Goal: Task Accomplishment & Management: Manage account settings

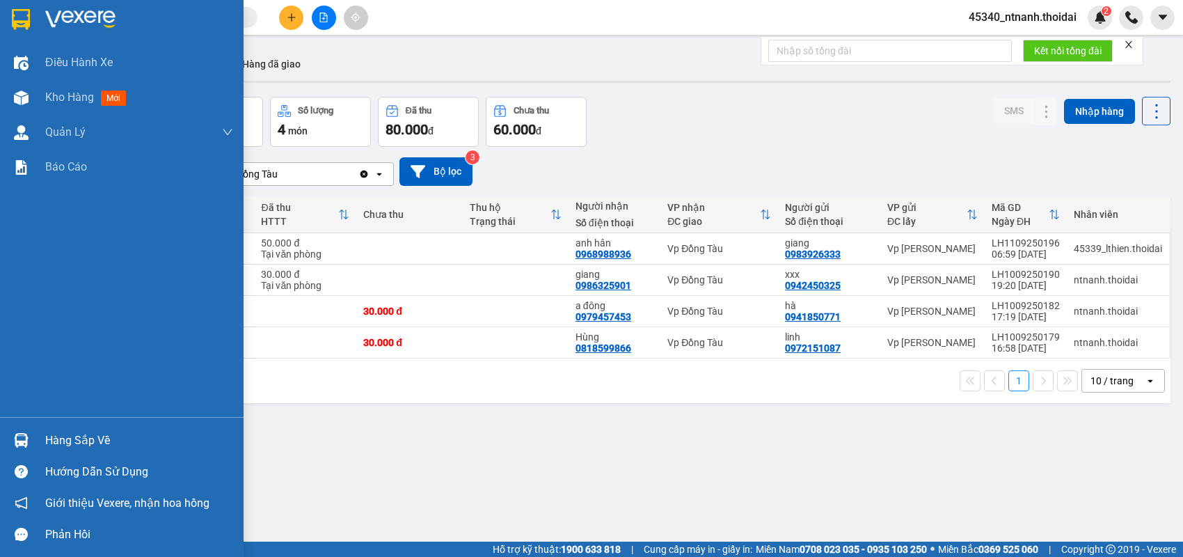
click at [96, 438] on div "Hàng sắp về" at bounding box center [139, 440] width 188 height 21
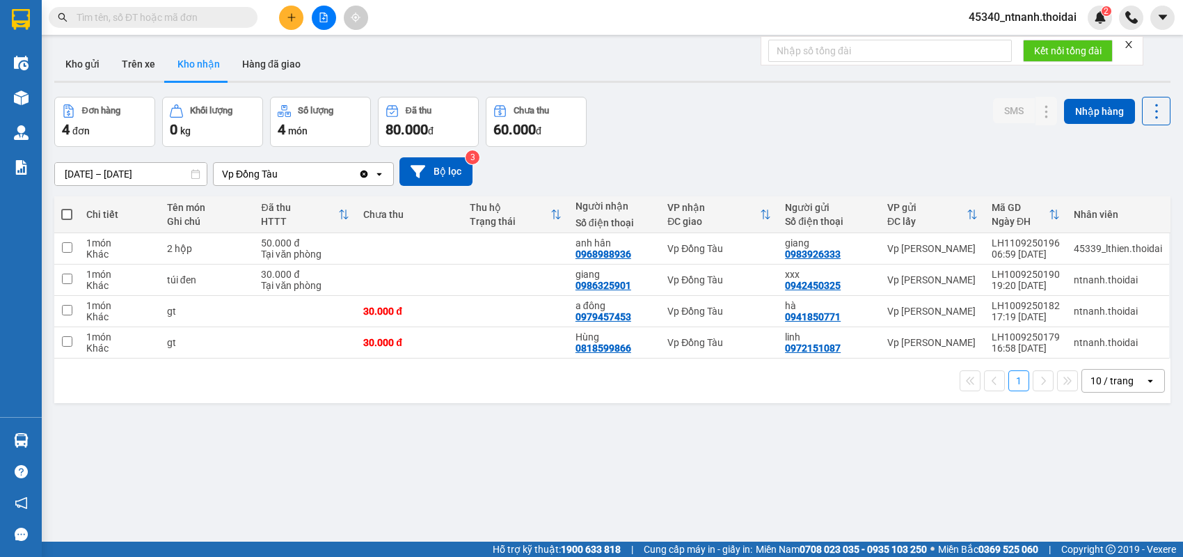
click at [846, 502] on section "Kết quả tìm kiếm ( 0 ) Bộ lọc No Data 45340_ntnanh.thoidai 2 Điều hành xe Kho h…" at bounding box center [591, 278] width 1183 height 557
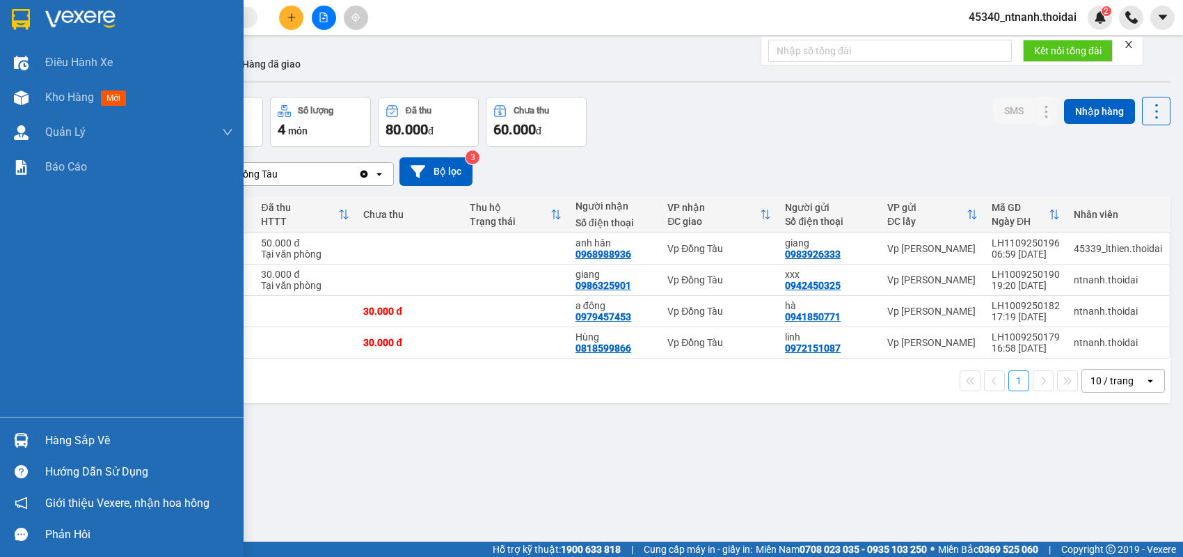
click at [35, 447] on div "Hàng sắp về" at bounding box center [122, 440] width 244 height 31
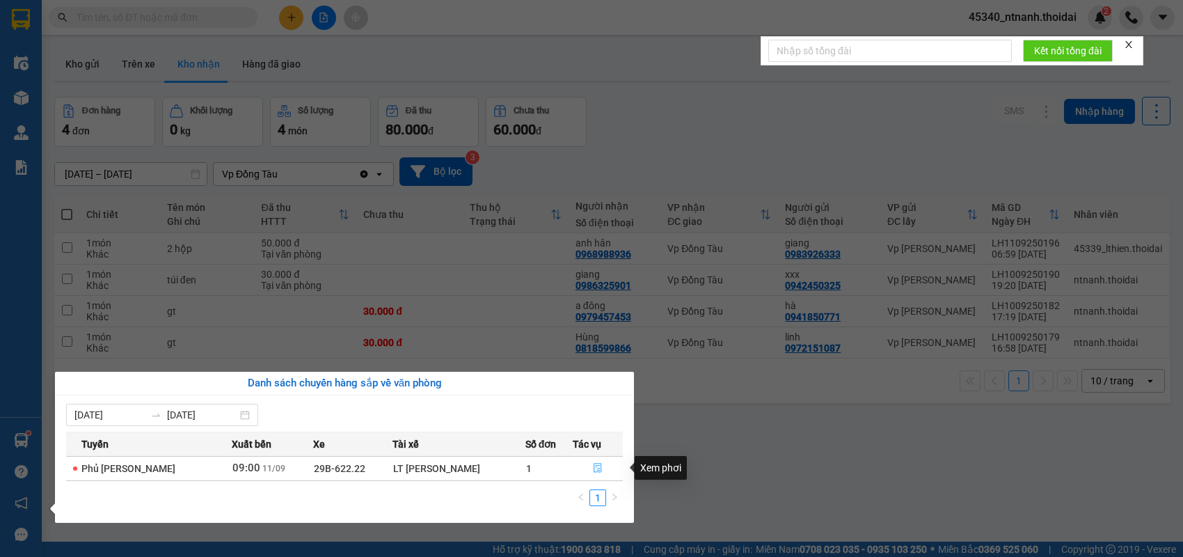
click at [596, 473] on button "button" at bounding box center [597, 468] width 49 height 22
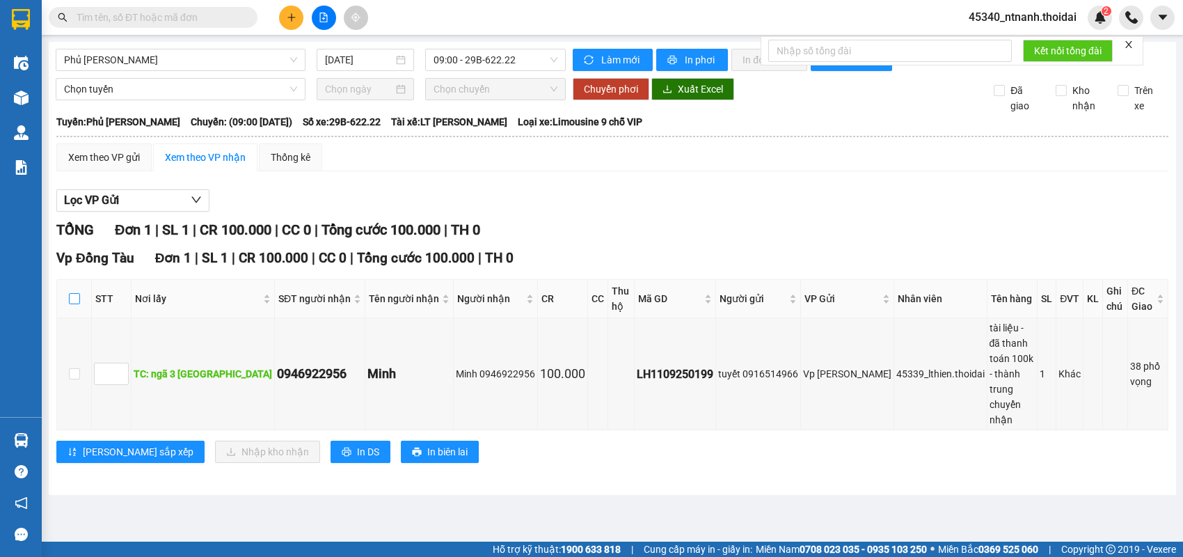
click at [72, 304] on input "checkbox" at bounding box center [74, 298] width 11 height 11
checkbox input "true"
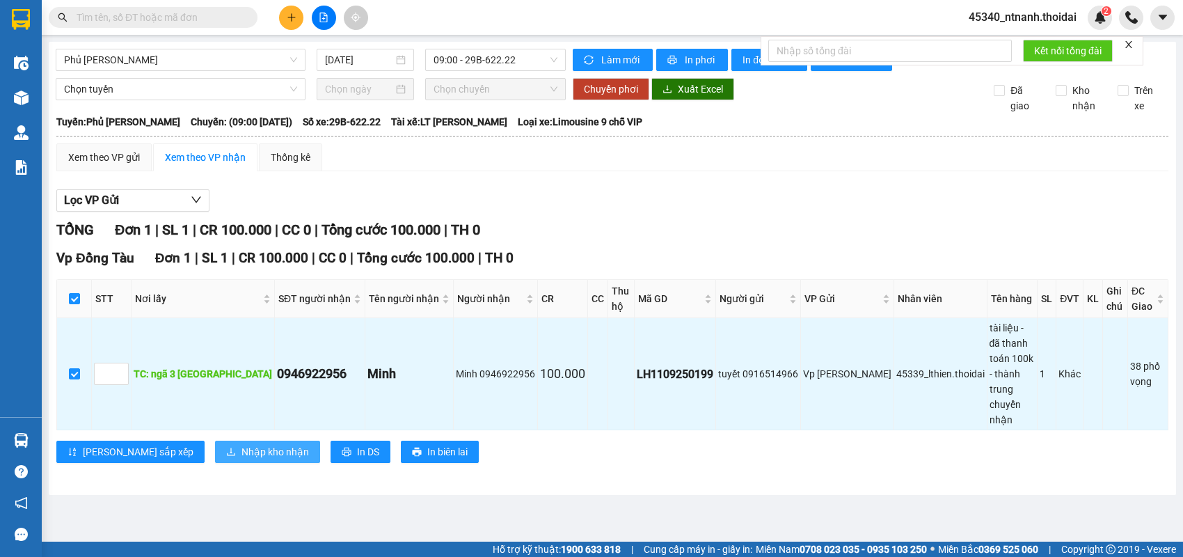
click at [241, 444] on span "Nhập kho nhận" at bounding box center [275, 451] width 68 height 15
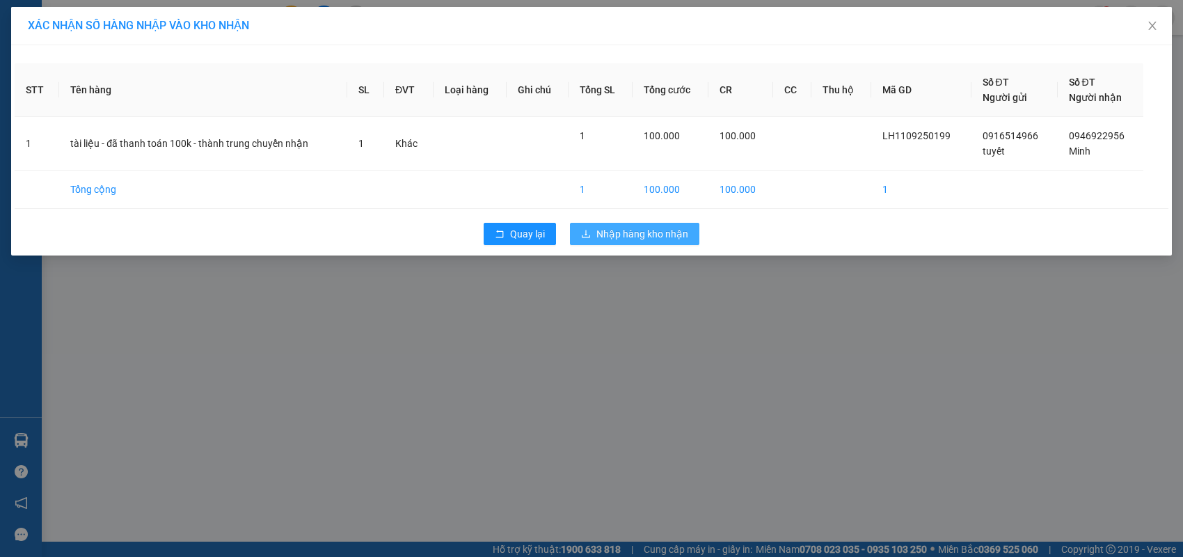
click at [679, 230] on span "Nhập hàng kho nhận" at bounding box center [642, 233] width 92 height 15
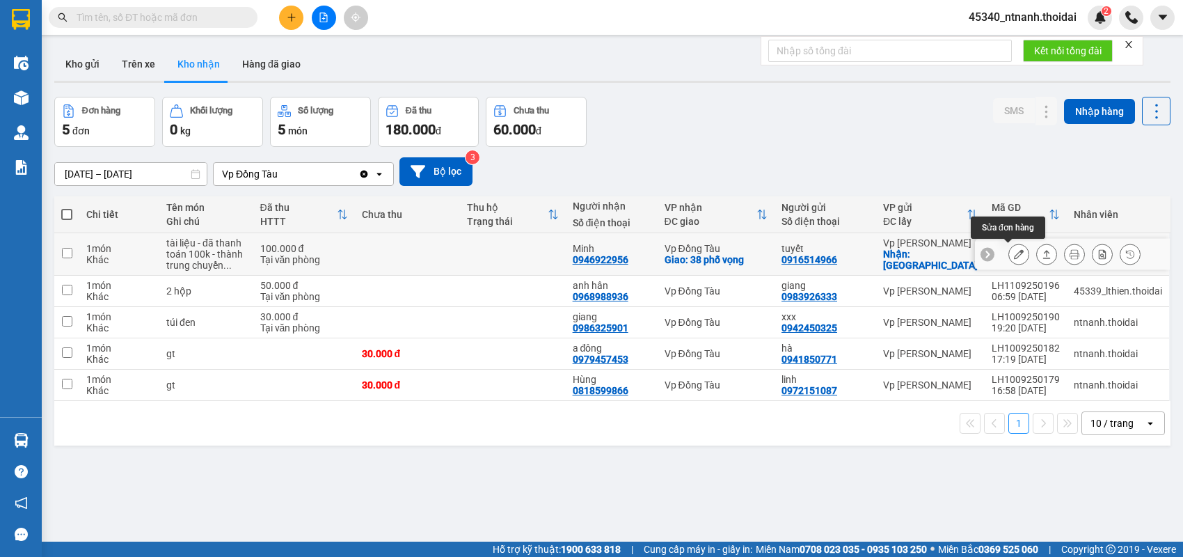
click at [1010, 260] on button at bounding box center [1018, 254] width 19 height 24
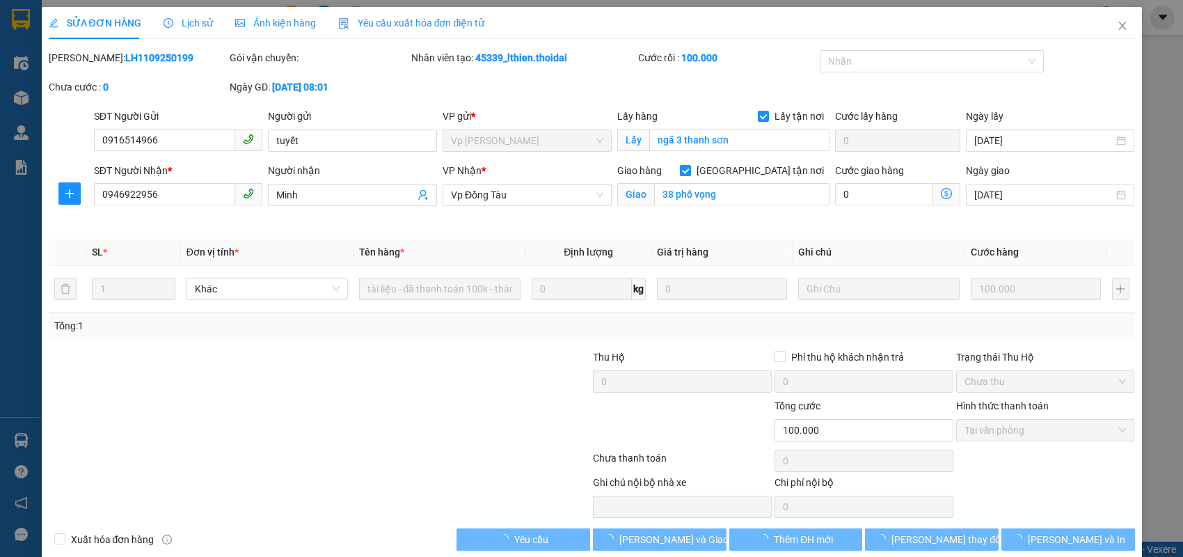
click at [181, 30] on div "Lịch sử" at bounding box center [188, 22] width 49 height 15
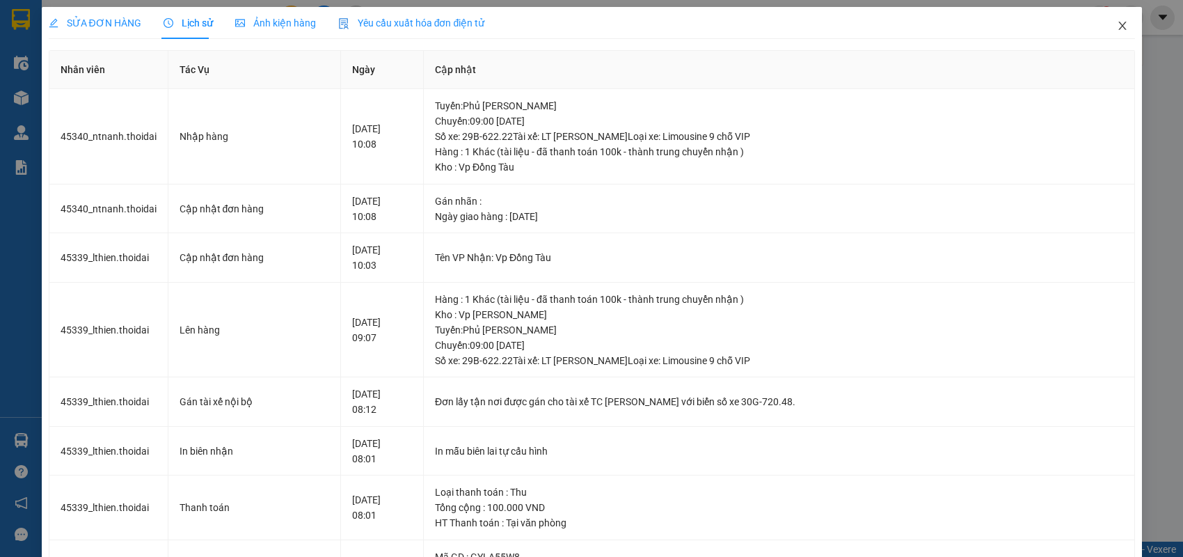
click at [1118, 29] on span "Close" at bounding box center [1122, 26] width 39 height 39
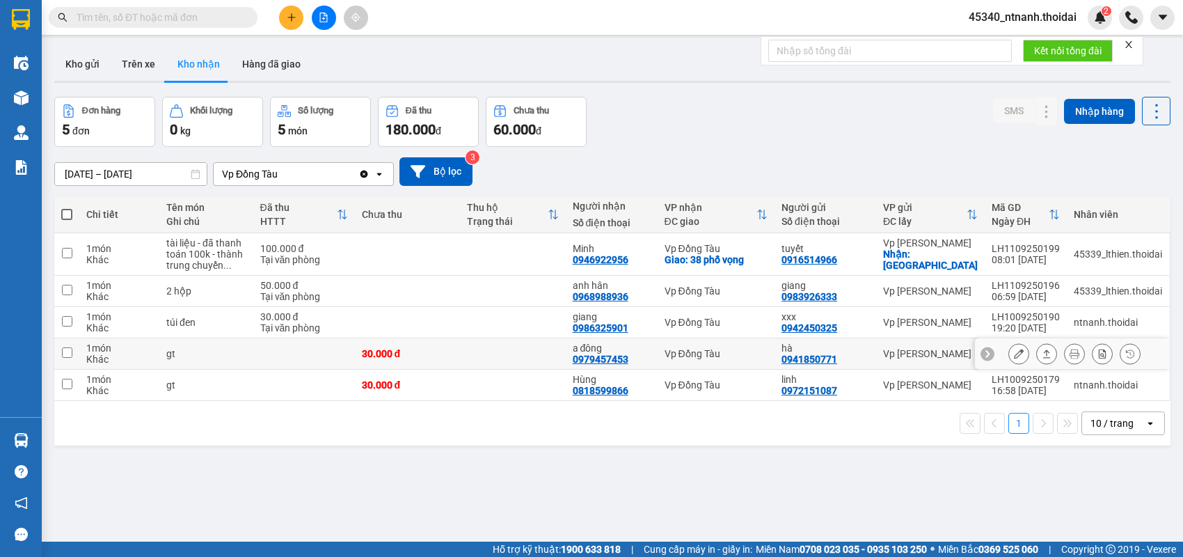
click at [699, 357] on div "Vp Đồng Tàu" at bounding box center [716, 353] width 103 height 11
checkbox input "true"
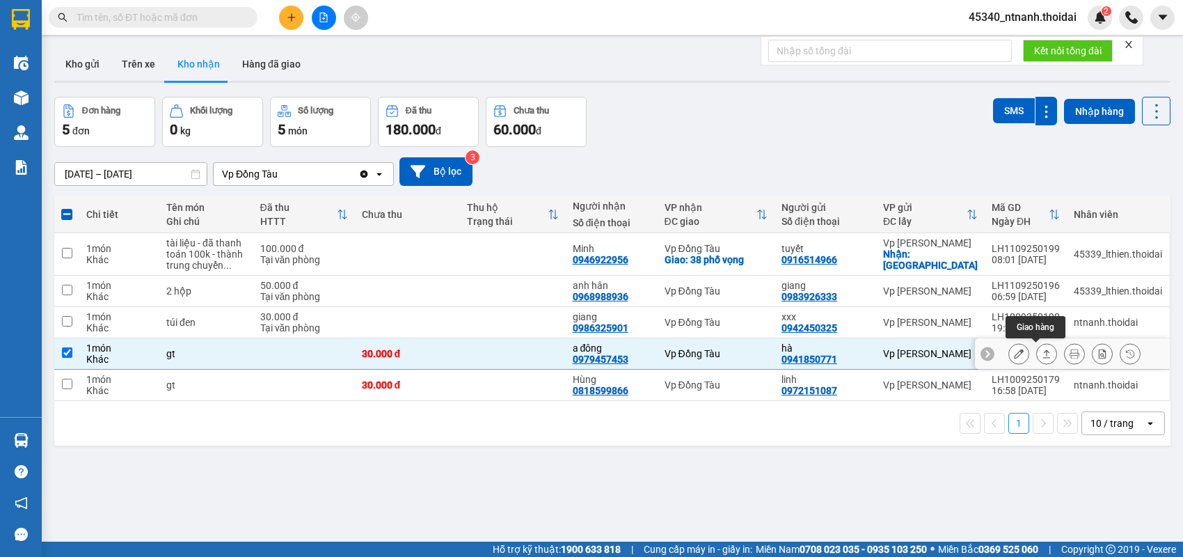
click at [1042, 354] on icon at bounding box center [1047, 354] width 10 height 10
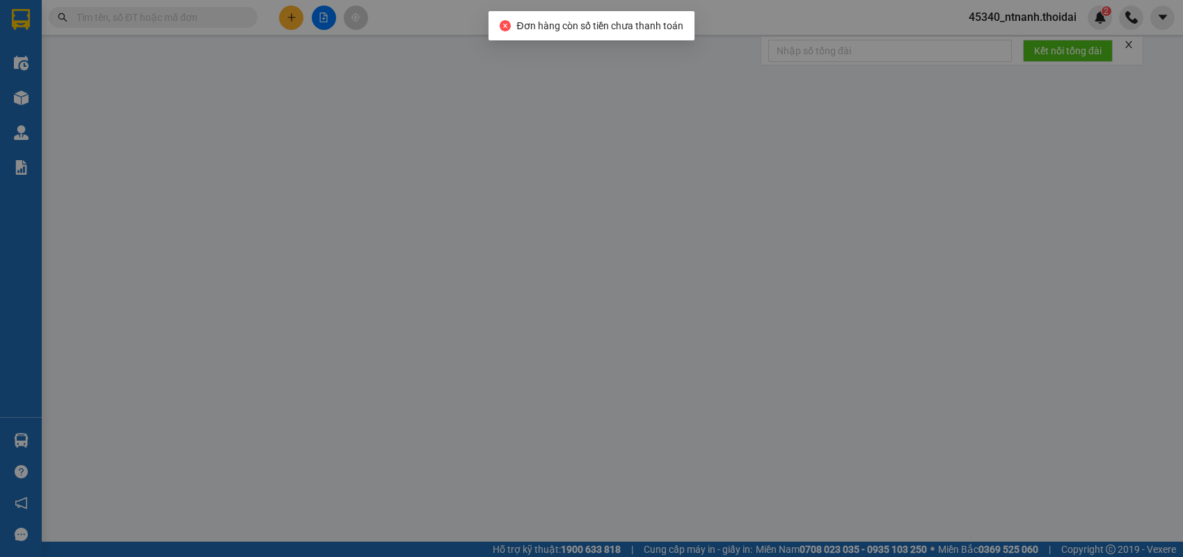
type input "0941850771"
type input "hà"
type input "0979457453"
type input "a đông"
type input "30.000"
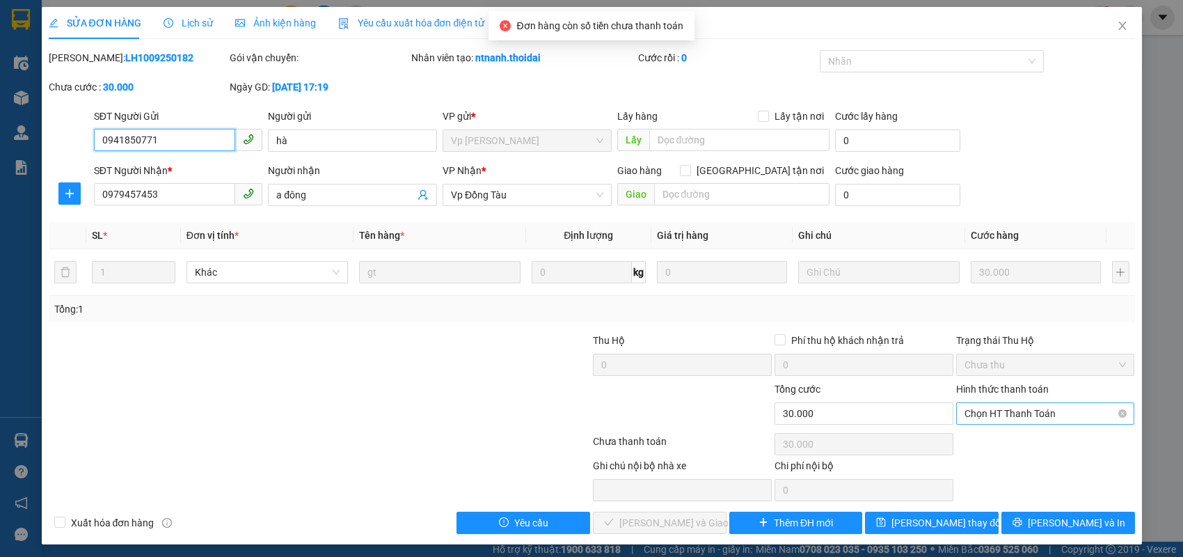
click at [1013, 414] on span "Chọn HT Thanh Toán" at bounding box center [1046, 413] width 162 height 21
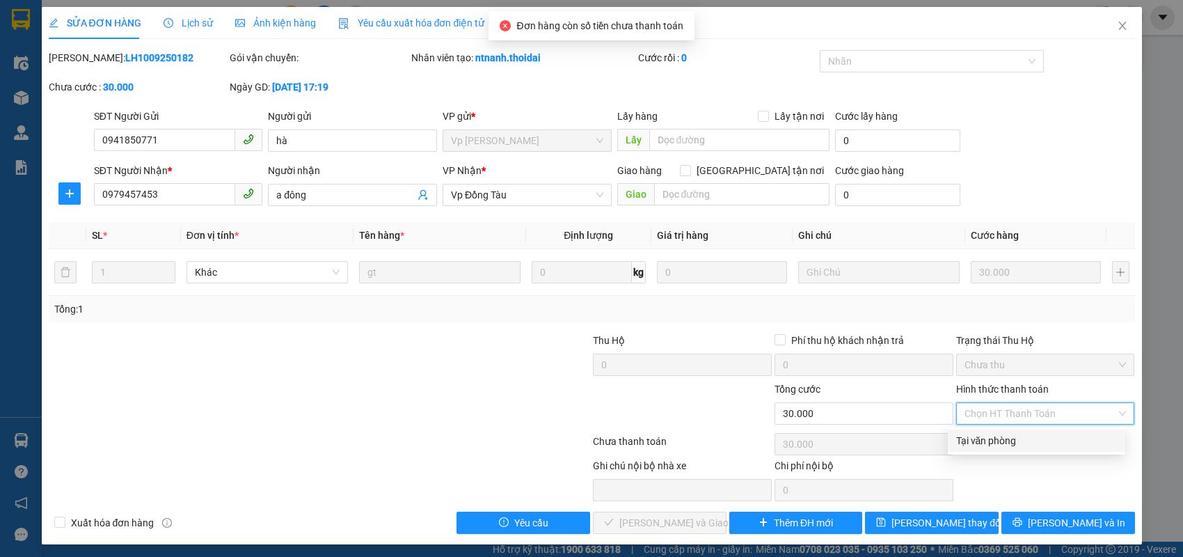
click at [1013, 440] on div "Tại văn phòng" at bounding box center [1036, 440] width 161 height 15
type input "0"
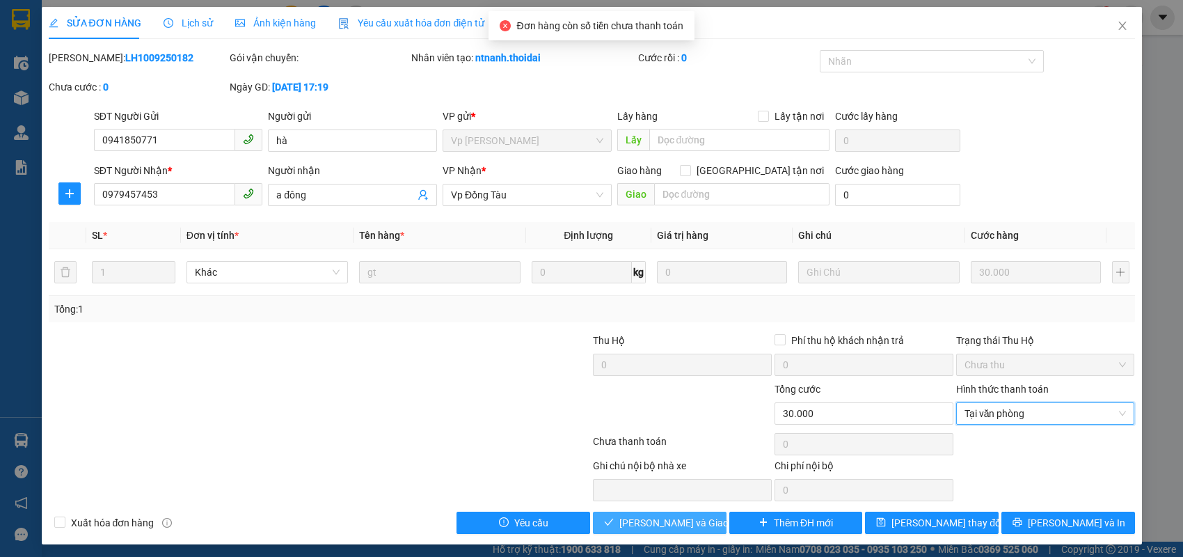
click at [672, 512] on button "Lưu và Giao hàng" at bounding box center [660, 523] width 134 height 22
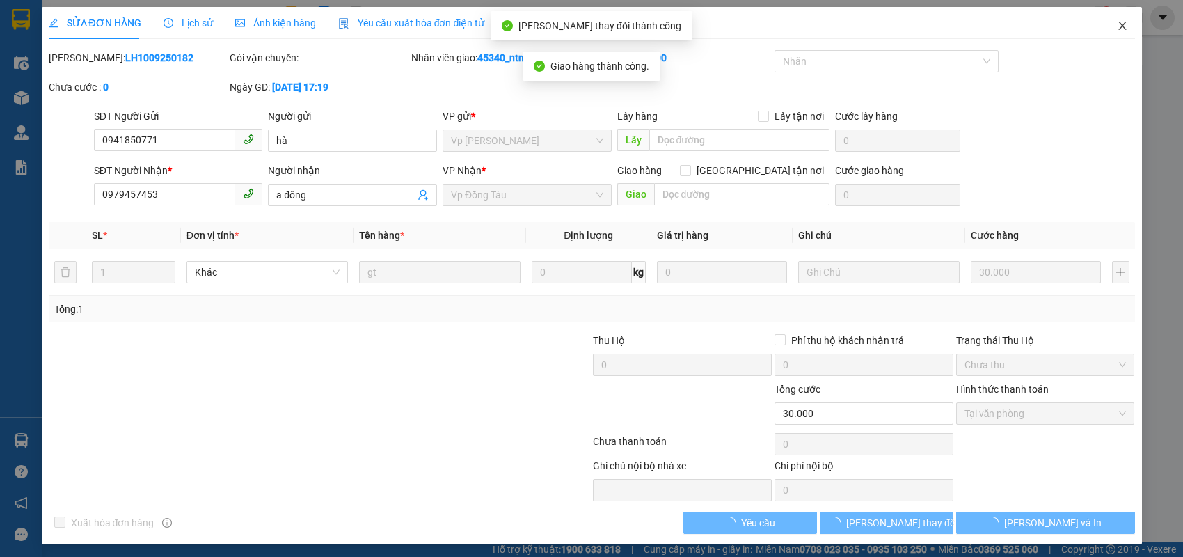
click at [1117, 29] on icon "close" at bounding box center [1122, 25] width 11 height 11
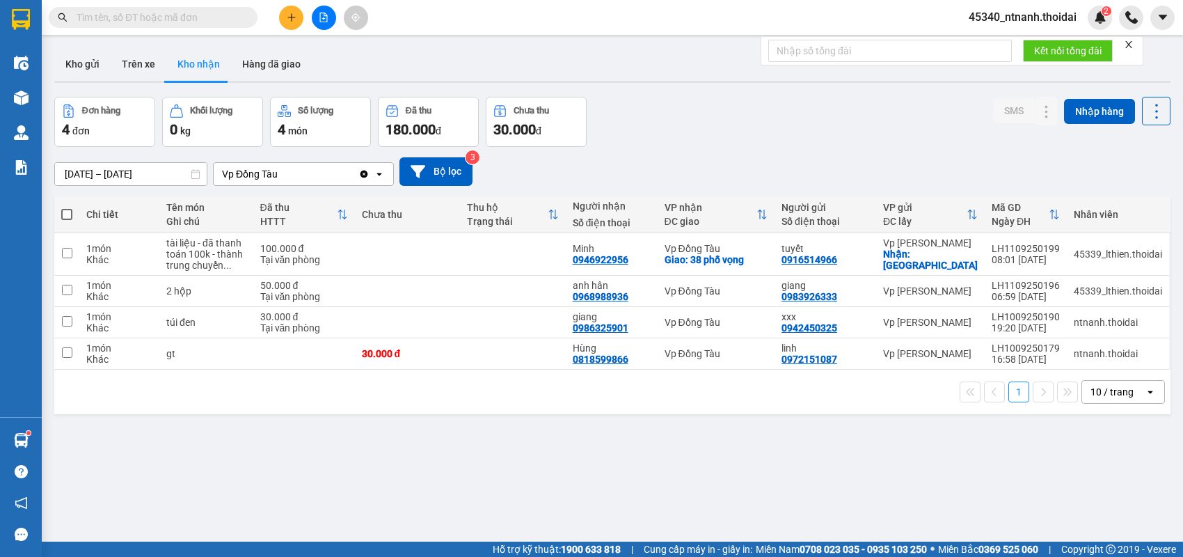
click at [90, 23] on input "text" at bounding box center [159, 17] width 164 height 15
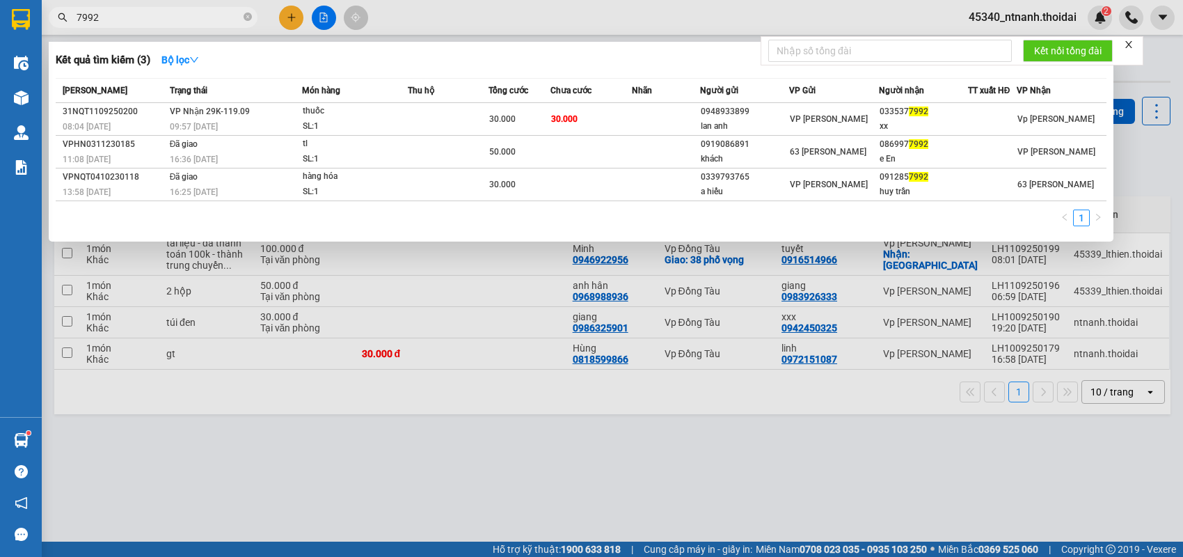
type input "7992"
click at [530, 336] on div at bounding box center [591, 278] width 1183 height 557
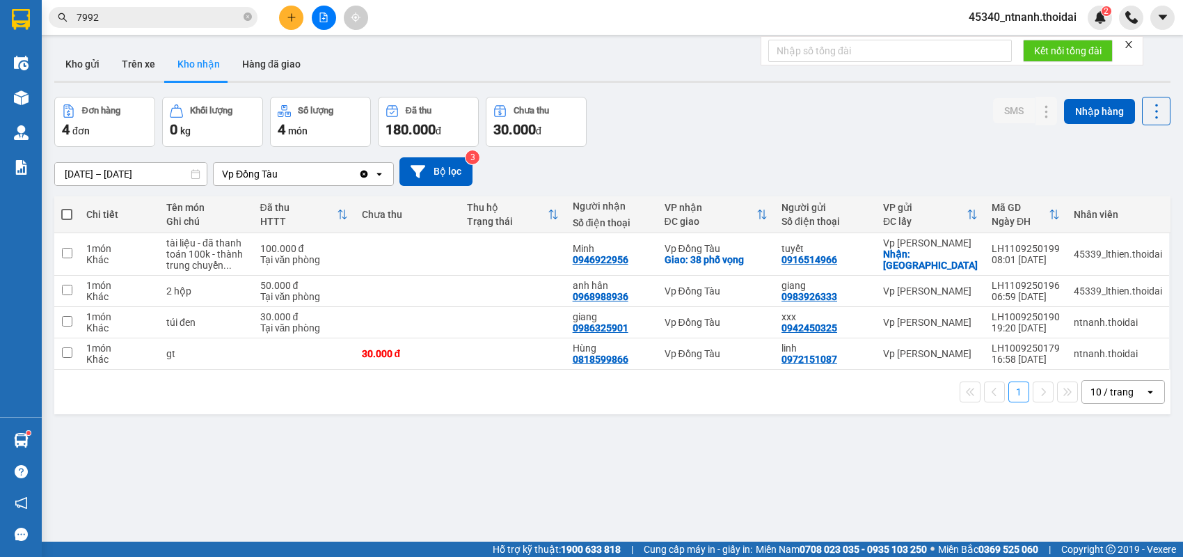
click at [210, 65] on button "Kho nhận" at bounding box center [198, 63] width 65 height 33
click at [1042, 289] on icon at bounding box center [1047, 291] width 10 height 10
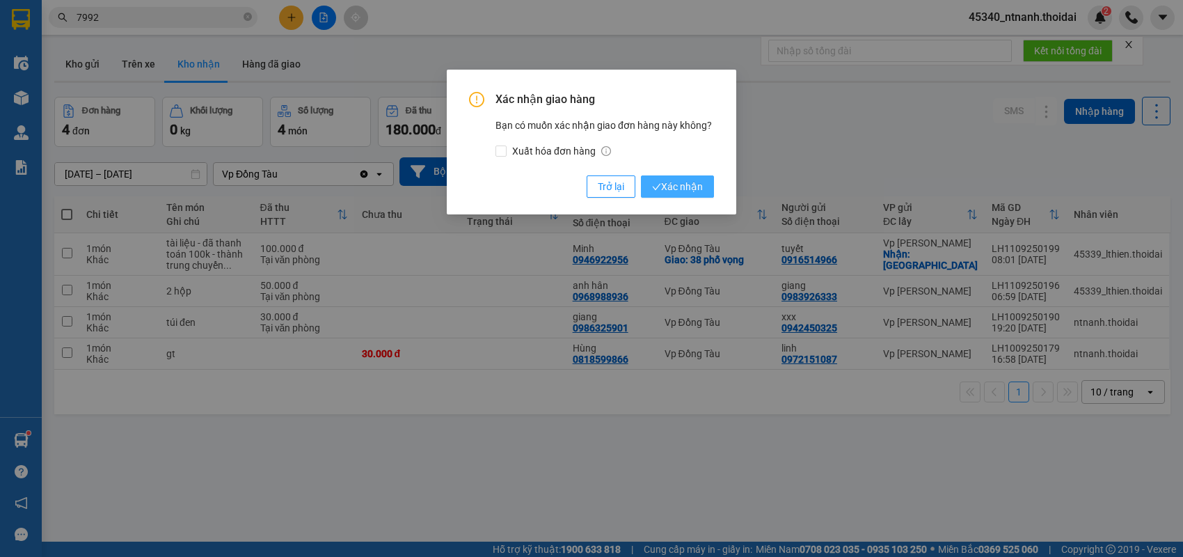
click at [692, 188] on span "Xác nhận" at bounding box center [677, 186] width 51 height 15
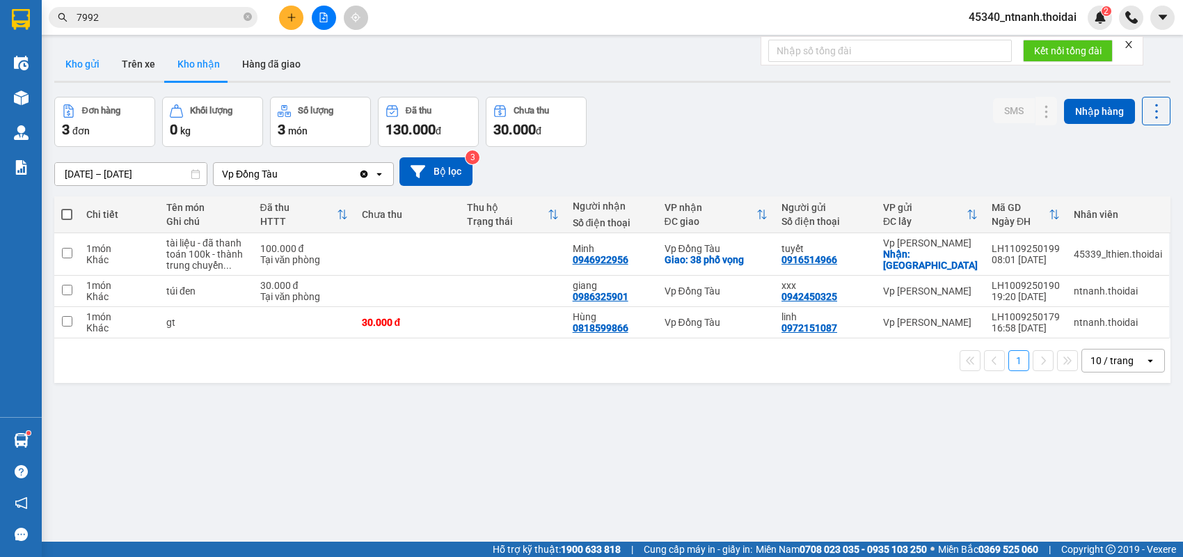
click at [84, 53] on button "Kho gửi" at bounding box center [82, 63] width 56 height 33
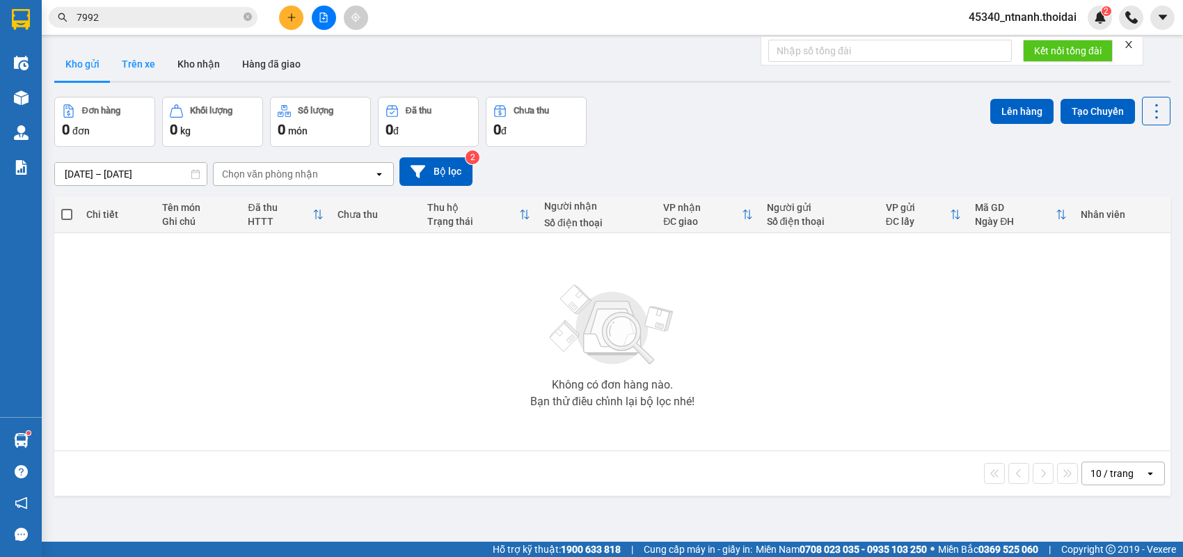
click at [151, 64] on button "Trên xe" at bounding box center [139, 63] width 56 height 33
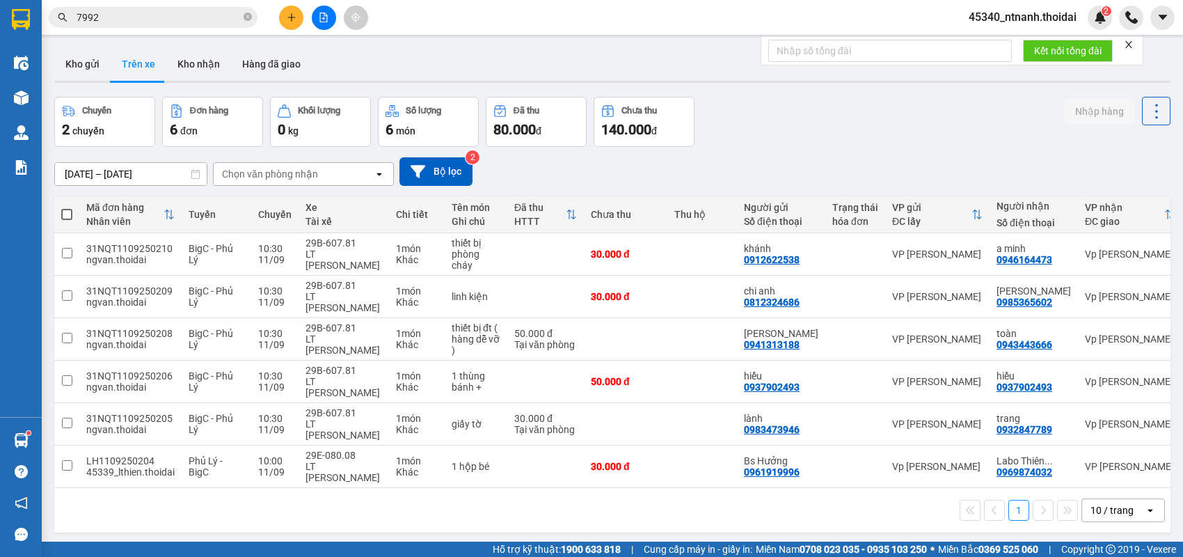
click at [142, 64] on button "Trên xe" at bounding box center [139, 63] width 56 height 33
click at [60, 66] on button "Kho gửi" at bounding box center [82, 63] width 56 height 33
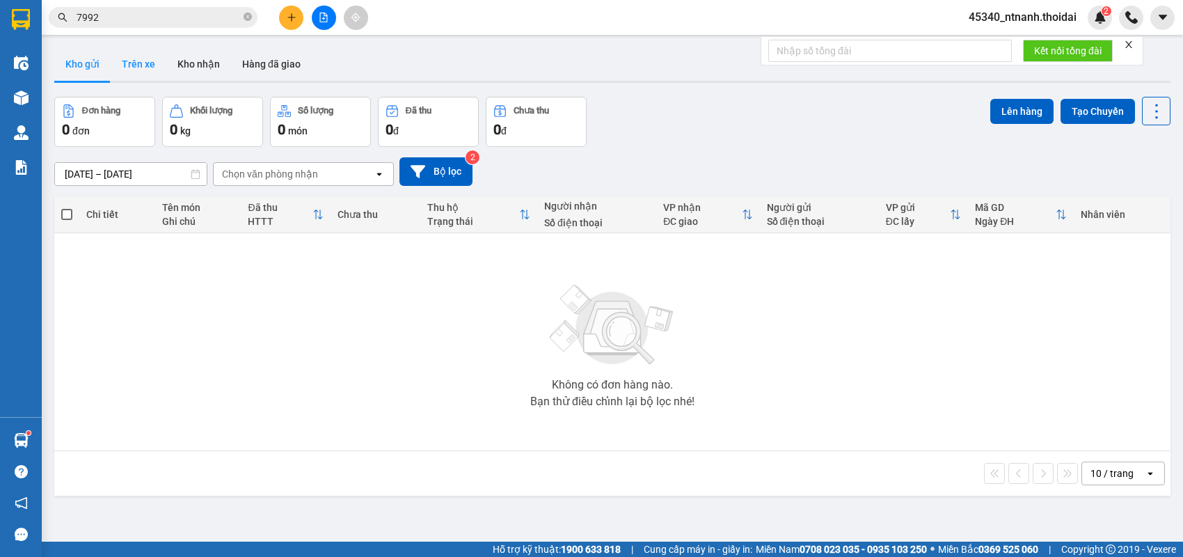
click at [139, 68] on button "Trên xe" at bounding box center [139, 63] width 56 height 33
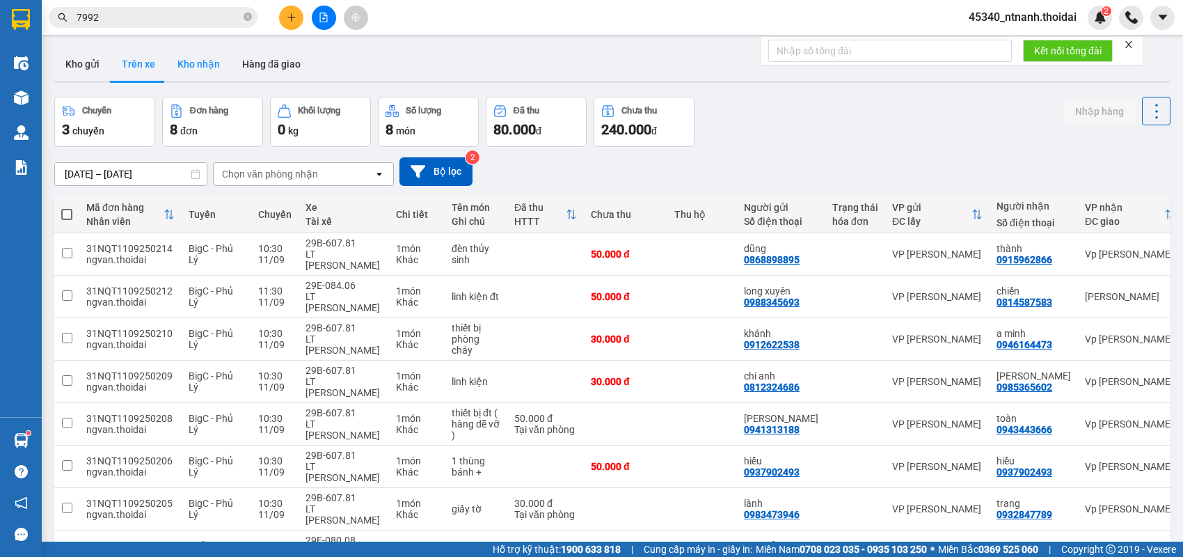
drag, startPoint x: 219, startPoint y: 47, endPoint x: 214, endPoint y: 60, distance: 13.7
click at [218, 52] on button "Kho nhận" at bounding box center [198, 63] width 65 height 33
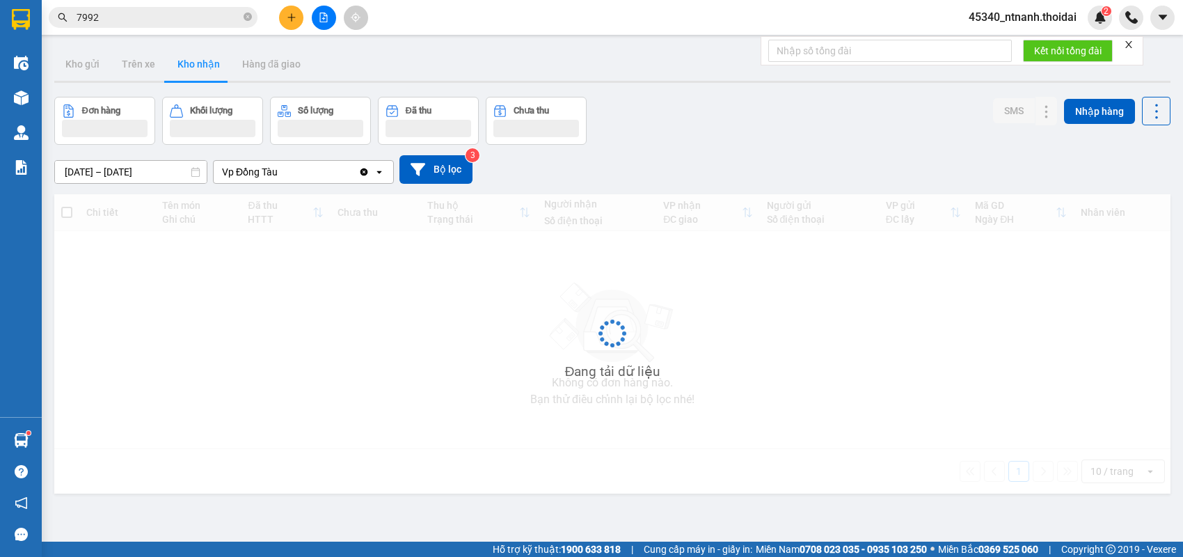
click at [214, 60] on button "Kho nhận" at bounding box center [198, 63] width 65 height 33
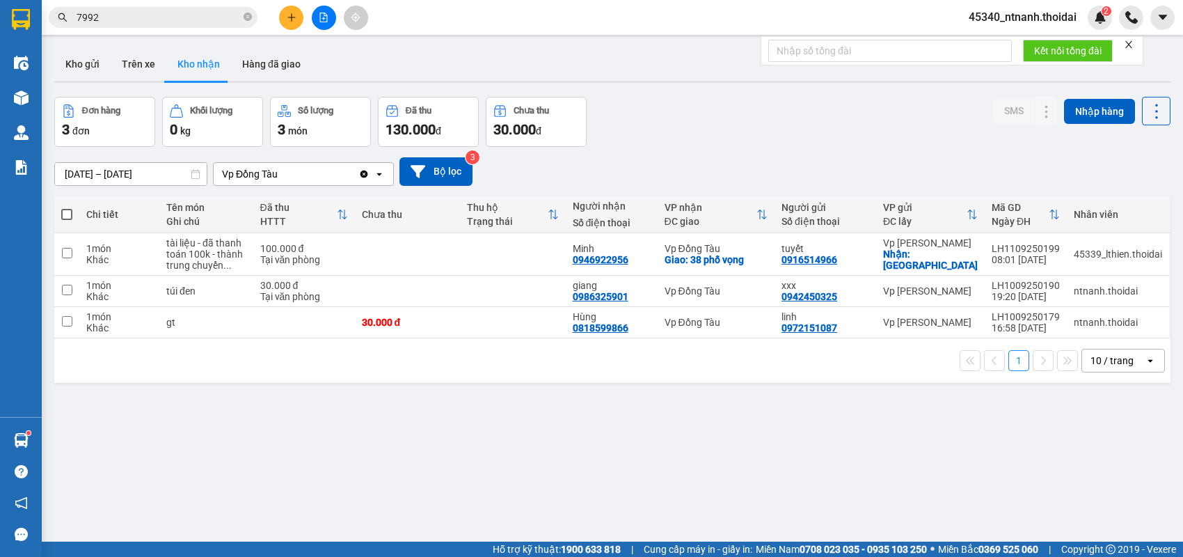
click at [1065, 24] on span "45340_ntnanh.thoidai" at bounding box center [1023, 16] width 130 height 17
click at [1034, 42] on span "Đăng xuất" at bounding box center [1029, 42] width 101 height 15
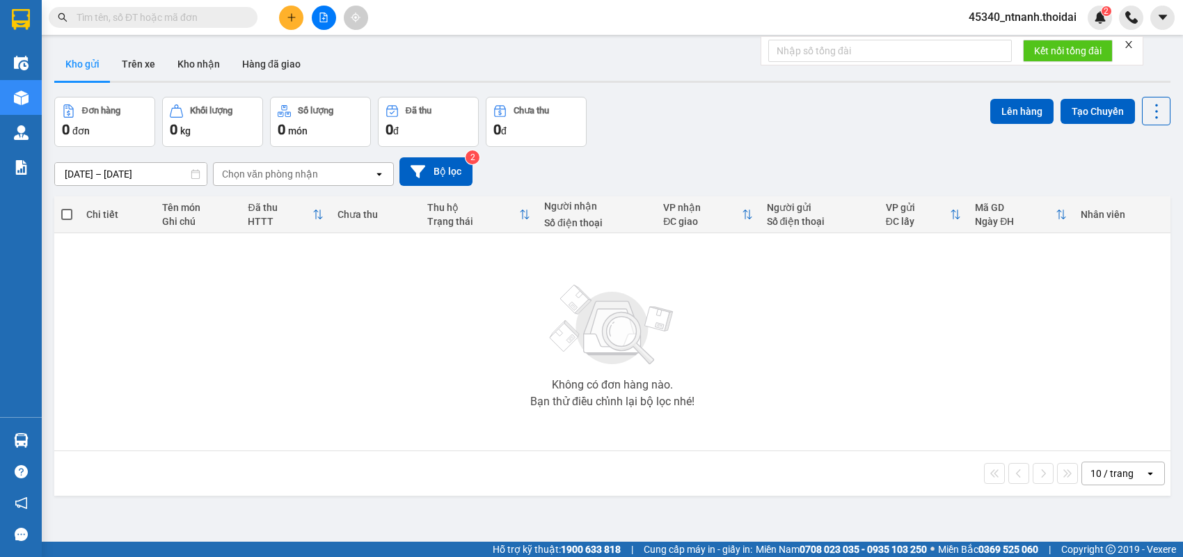
drag, startPoint x: 0, startPoint y: 0, endPoint x: 1047, endPoint y: 20, distance: 1046.9
click at [1047, 19] on span "45340_ntnanh.thoidai" at bounding box center [1023, 16] width 130 height 17
click at [1017, 54] on li "Đổi mật khẩu" at bounding box center [1022, 65] width 132 height 22
click at [1063, 7] on div "45340_ntnanh.thoidai 2" at bounding box center [1035, 18] width 155 height 24
click at [1063, 13] on span "45340_ntnanh.thoidai" at bounding box center [1023, 16] width 130 height 17
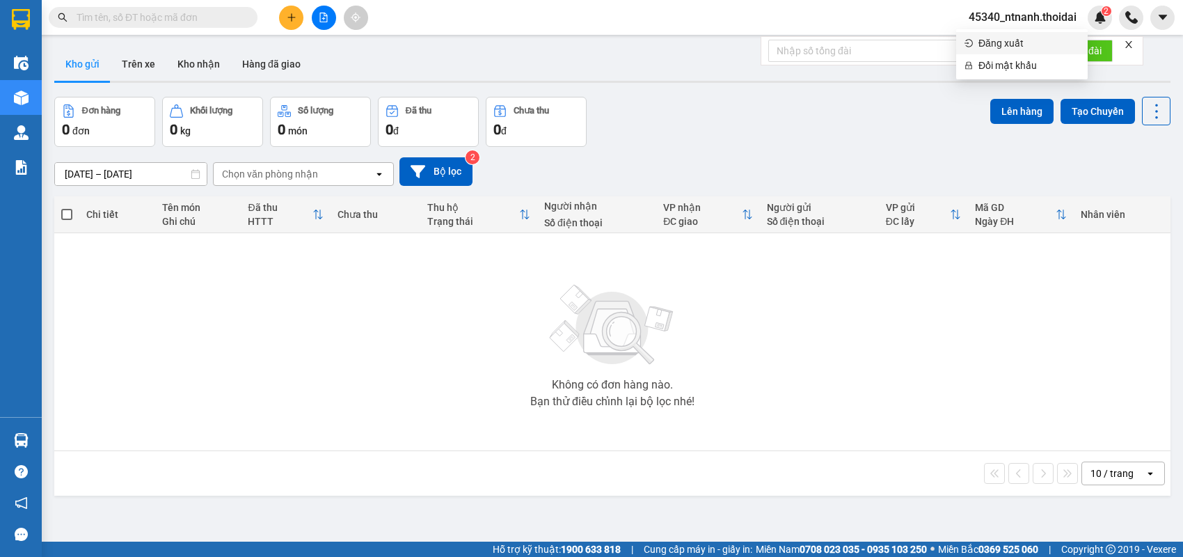
click at [1044, 49] on span "Đăng xuất" at bounding box center [1029, 42] width 101 height 15
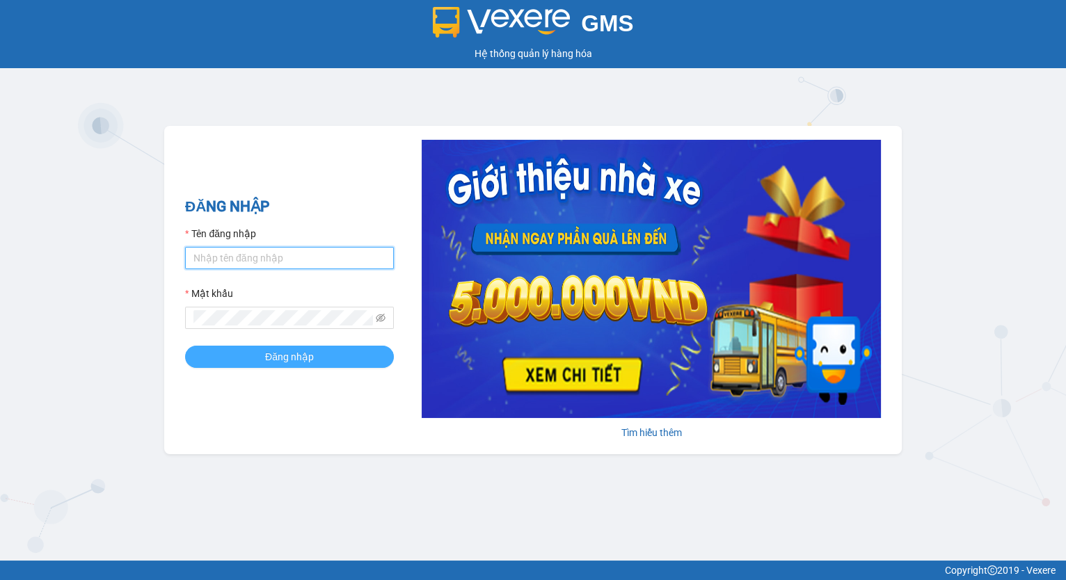
type input "thuongdt.thoidai"
click at [276, 357] on span "Đăng nhập" at bounding box center [289, 356] width 49 height 15
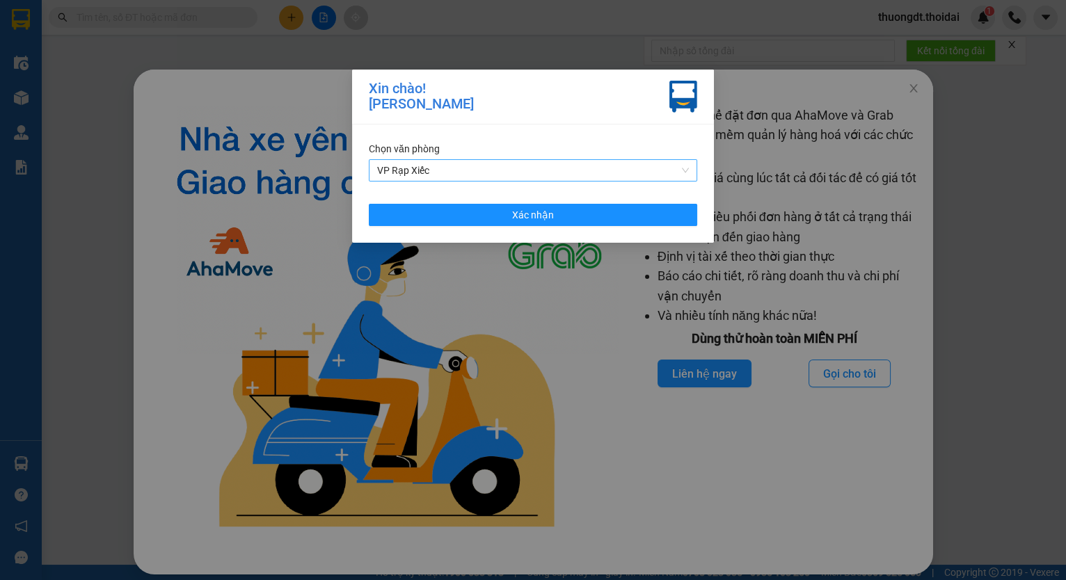
click at [502, 168] on span "VP Rạp Xiếc" at bounding box center [533, 170] width 312 height 21
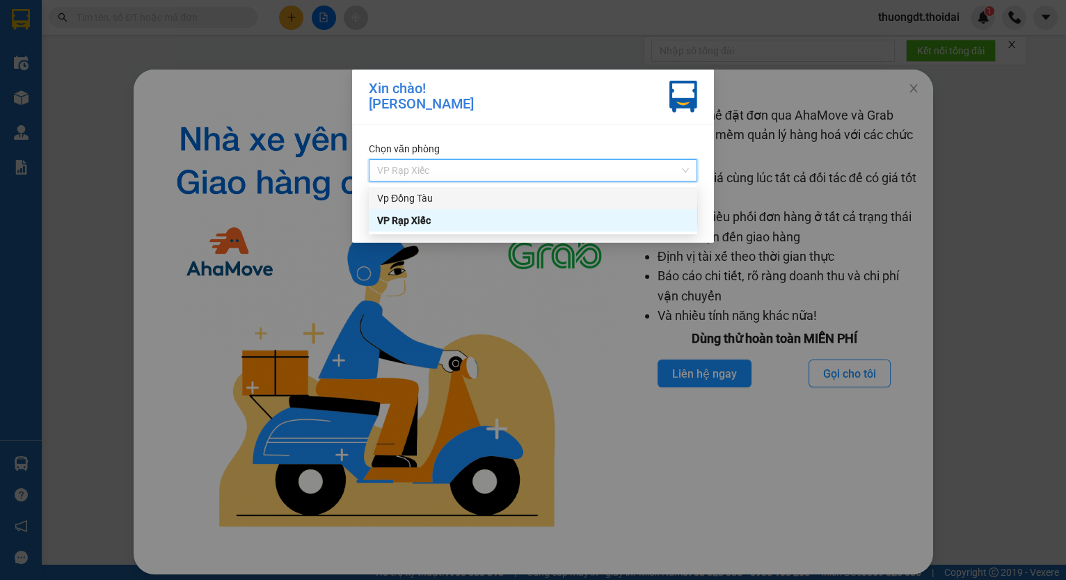
click at [425, 191] on div "Vp Đồng Tàu" at bounding box center [533, 198] width 312 height 15
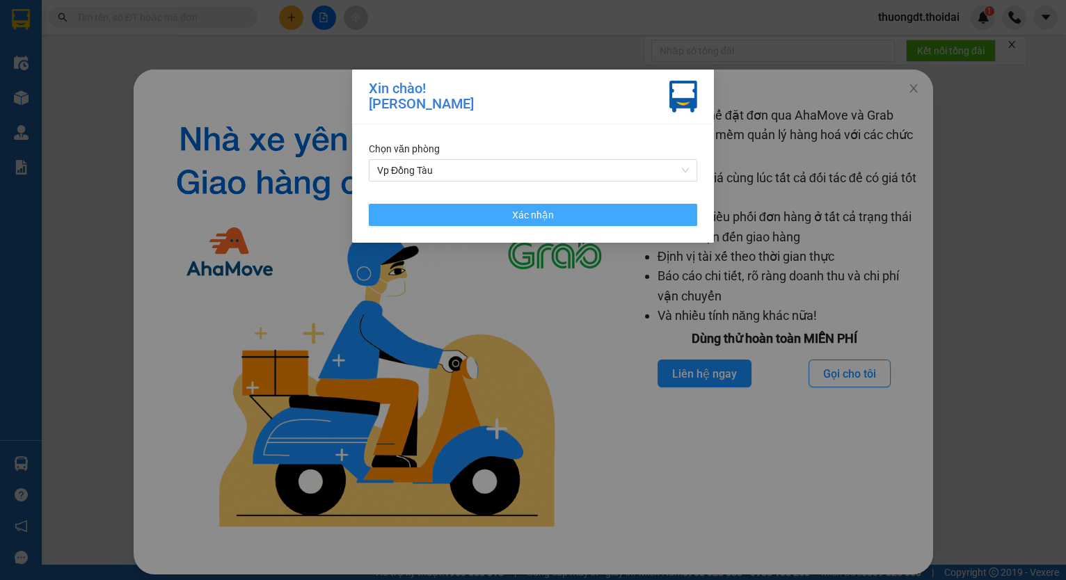
click at [562, 211] on button "Xác nhận" at bounding box center [533, 215] width 328 height 22
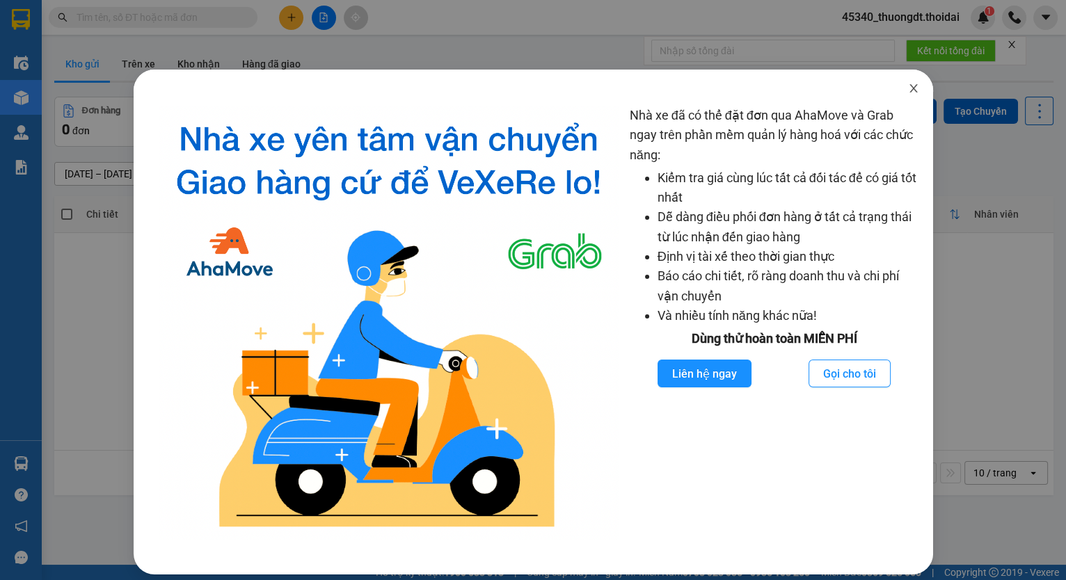
click at [910, 87] on icon "close" at bounding box center [914, 88] width 8 height 8
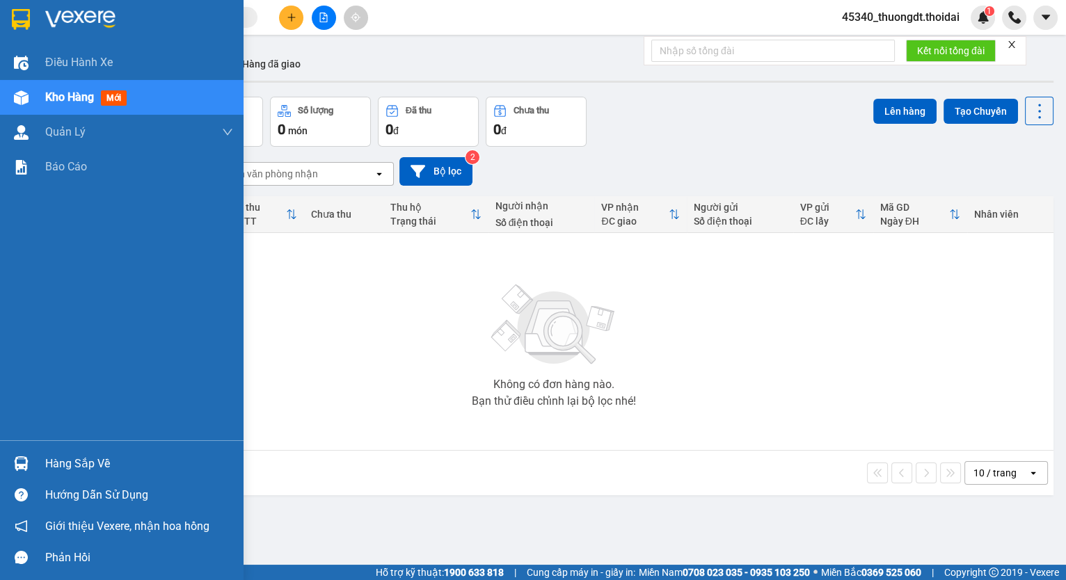
click at [84, 459] on div "Hàng sắp về" at bounding box center [139, 464] width 188 height 21
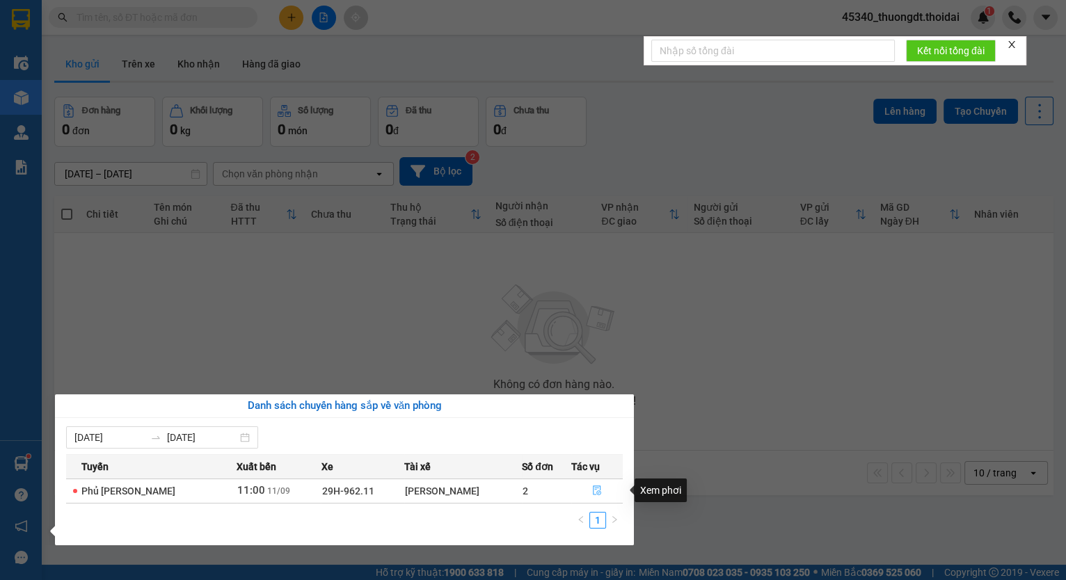
click at [595, 491] on icon "file-done" at bounding box center [597, 491] width 10 height 10
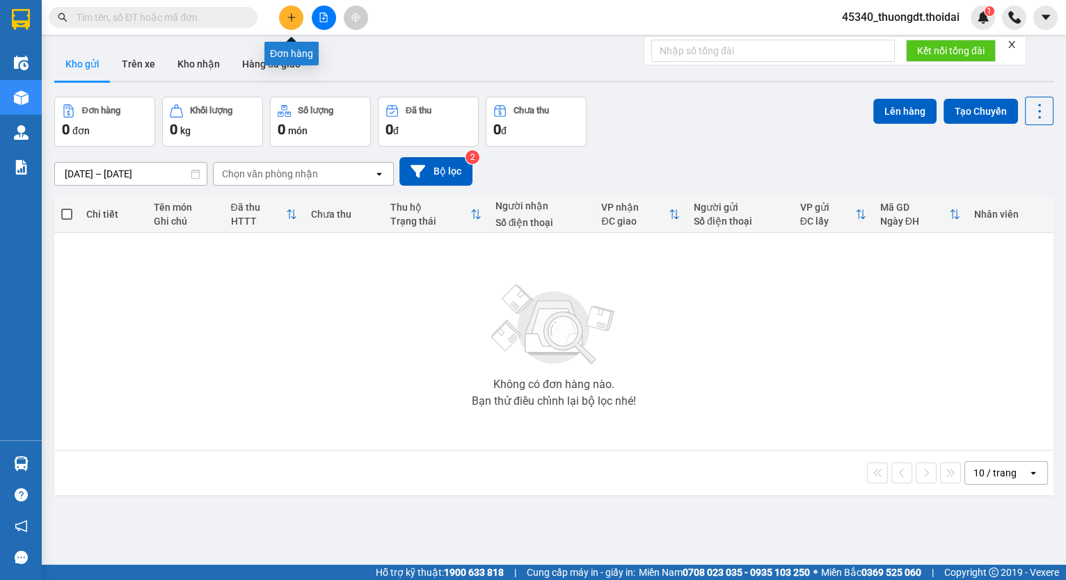
click at [284, 14] on button at bounding box center [291, 18] width 24 height 24
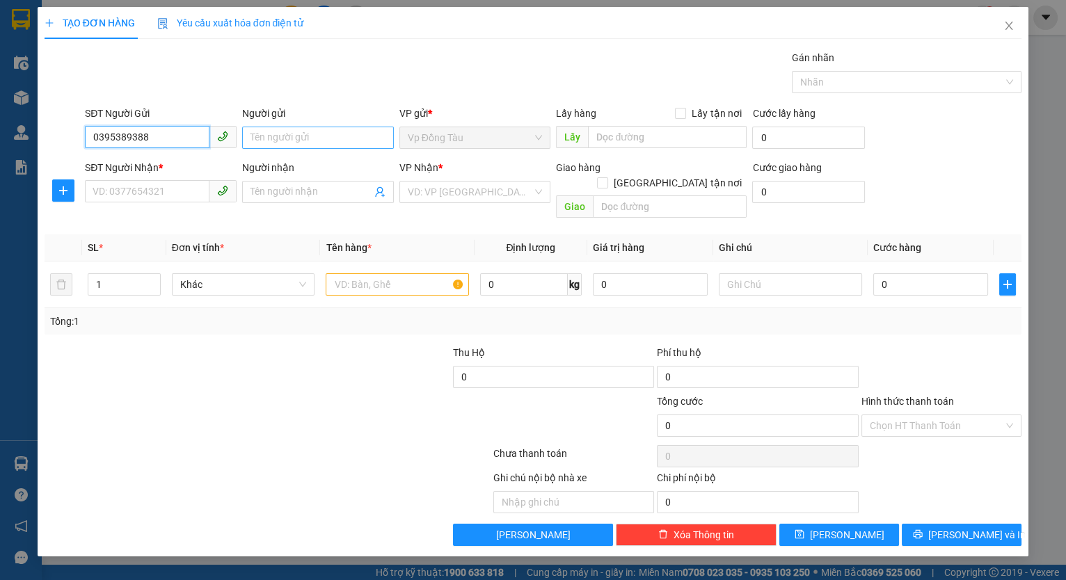
type input "0395389388"
click at [309, 136] on input "Người gửi" at bounding box center [318, 138] width 152 height 22
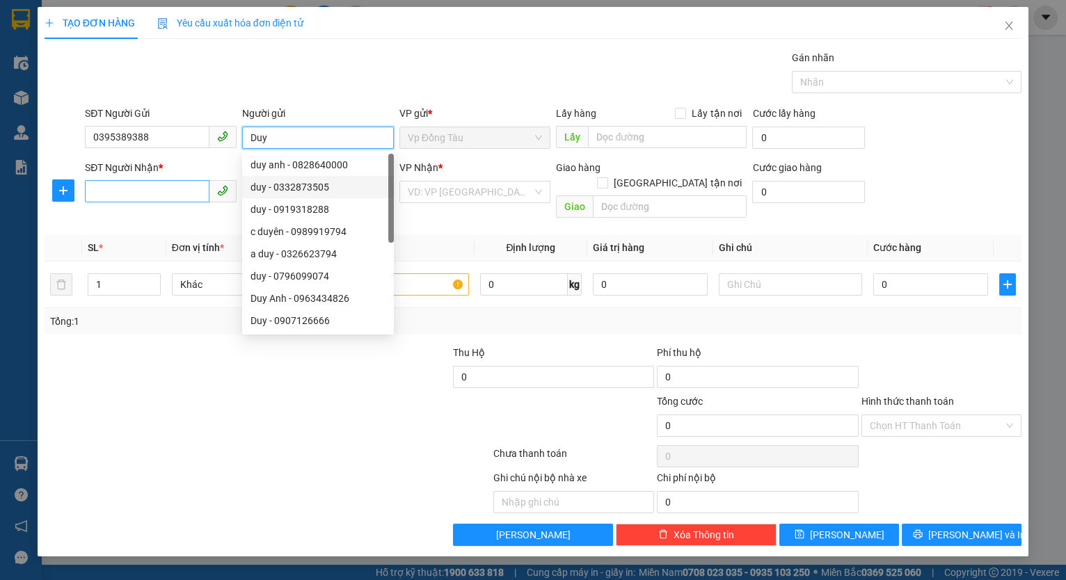
type input "Duy"
click at [164, 190] on input "SĐT Người Nhận *" at bounding box center [147, 191] width 125 height 22
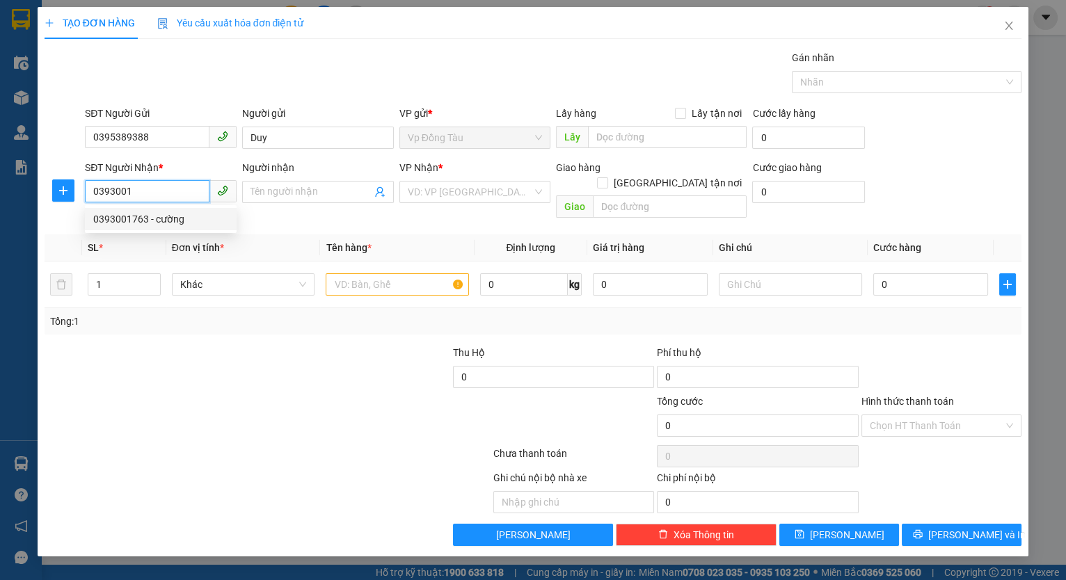
click at [160, 221] on div "0393001763 - cường" at bounding box center [160, 219] width 135 height 15
type input "0393001763"
type input "cường"
type input "0393001763"
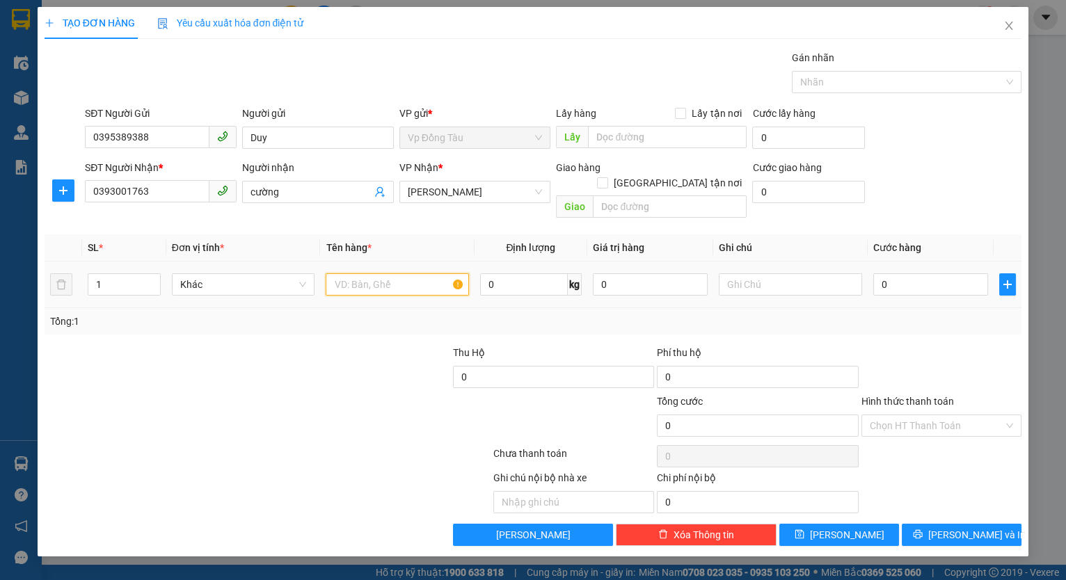
click at [403, 274] on input "text" at bounding box center [397, 285] width 143 height 22
type input "Linh Kiện điện tử"
click at [524, 274] on input "0" at bounding box center [523, 285] width 87 height 22
type input "1"
click at [630, 276] on input "0" at bounding box center [650, 285] width 115 height 22
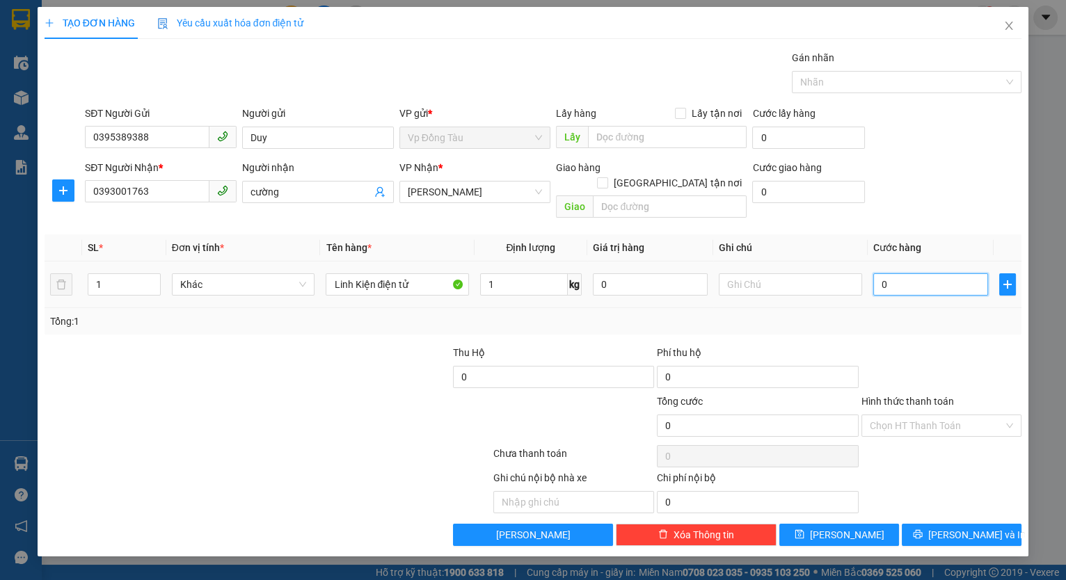
click at [912, 274] on input "0" at bounding box center [930, 285] width 115 height 22
type input "3"
type input "30"
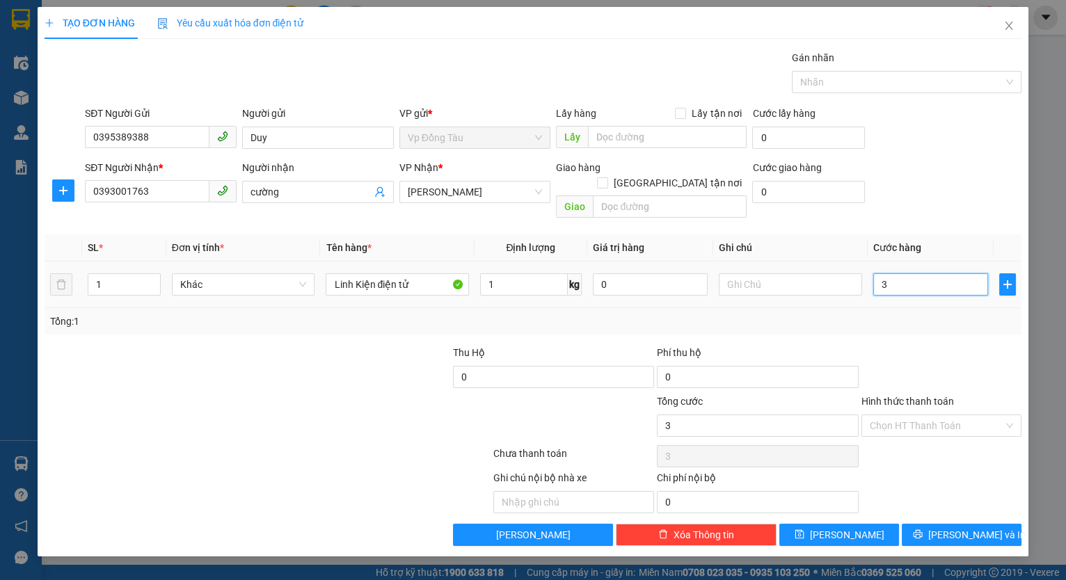
type input "30"
type input "300"
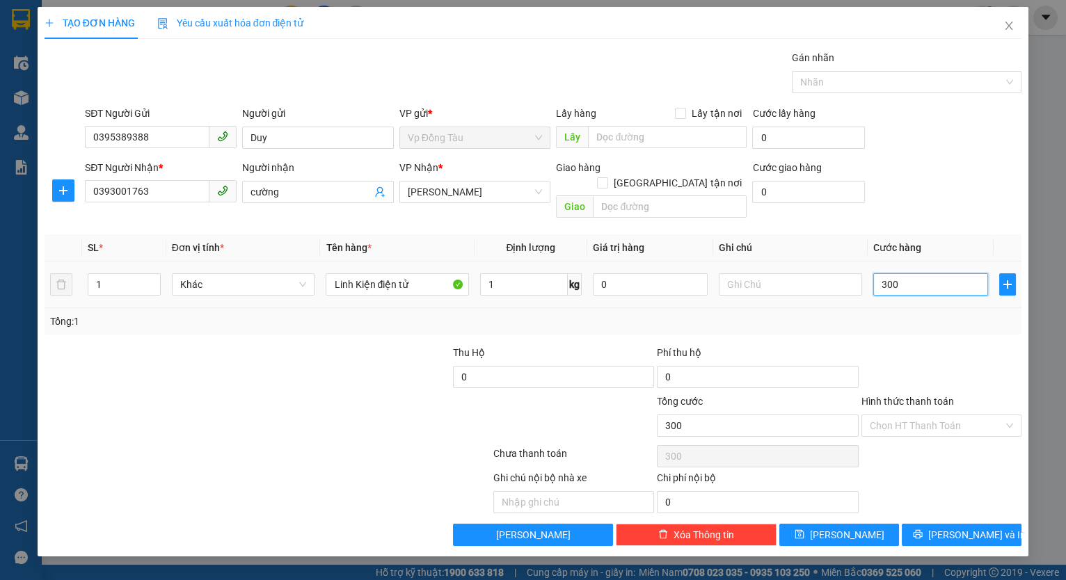
type input "3.000"
type input "30.000"
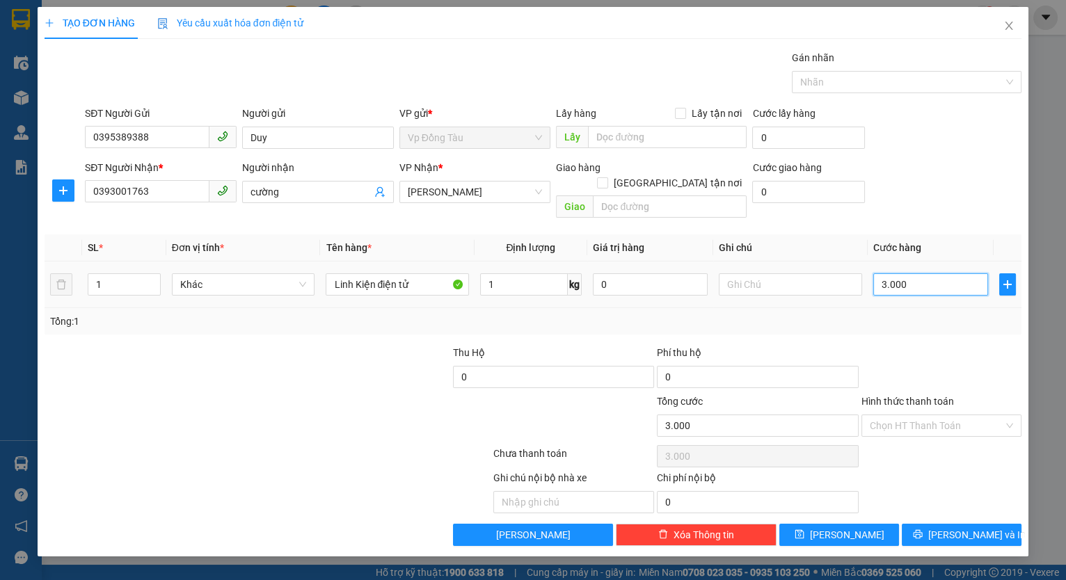
type input "30.000"
click at [958, 528] on span "[PERSON_NAME] và In" at bounding box center [976, 535] width 97 height 15
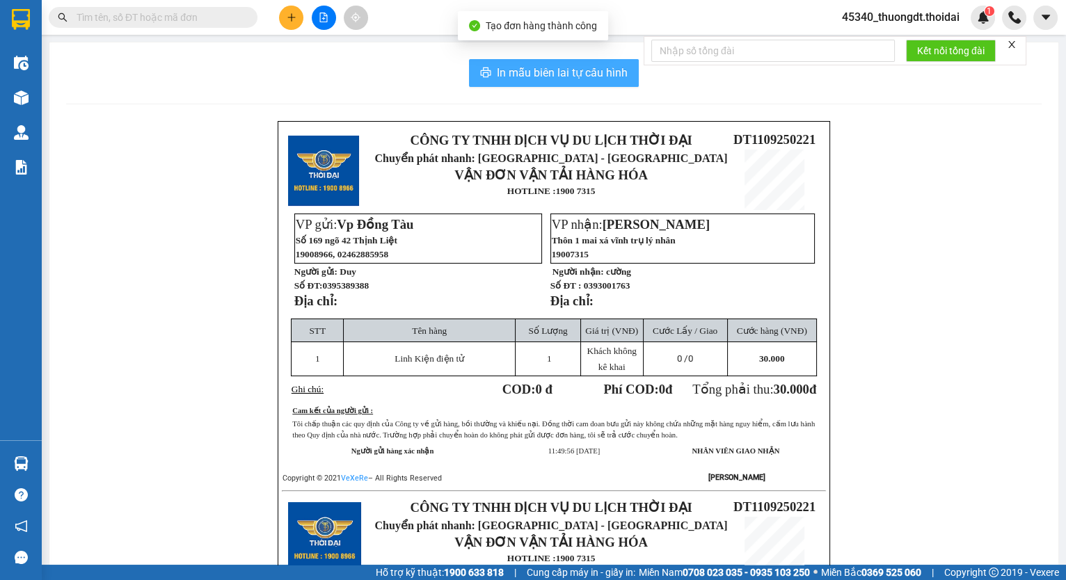
click at [573, 71] on span "In mẫu biên lai tự cấu hình" at bounding box center [562, 72] width 131 height 17
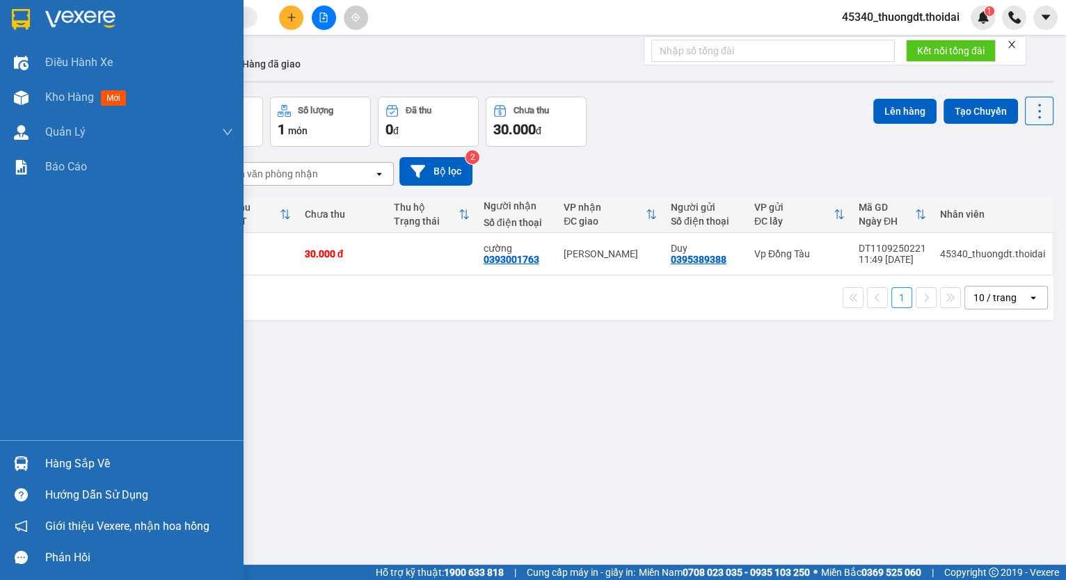
click at [100, 467] on div "Hàng sắp về" at bounding box center [139, 464] width 188 height 21
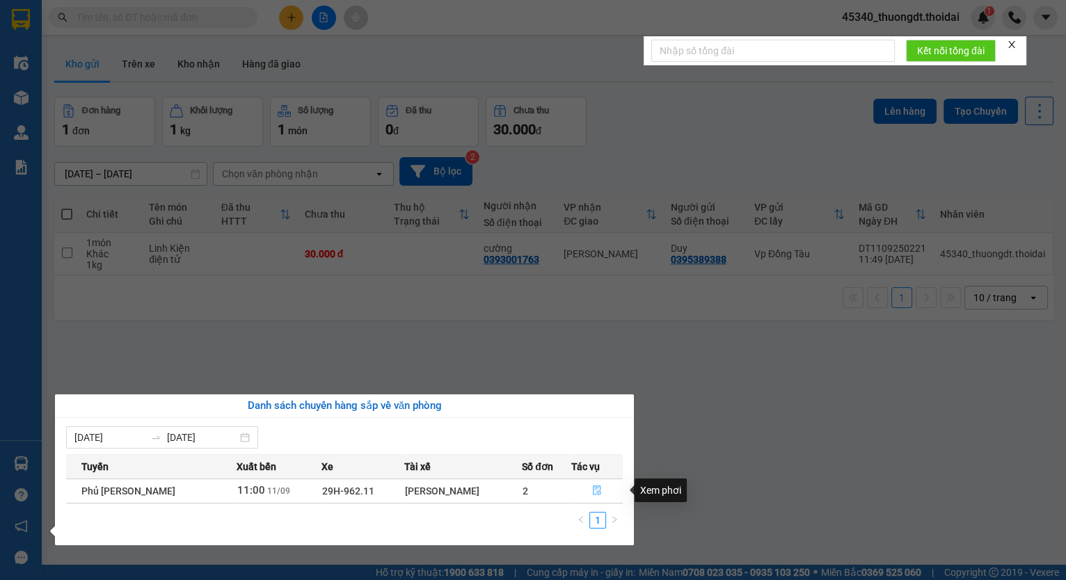
click at [596, 491] on icon "file-done" at bounding box center [597, 491] width 10 height 10
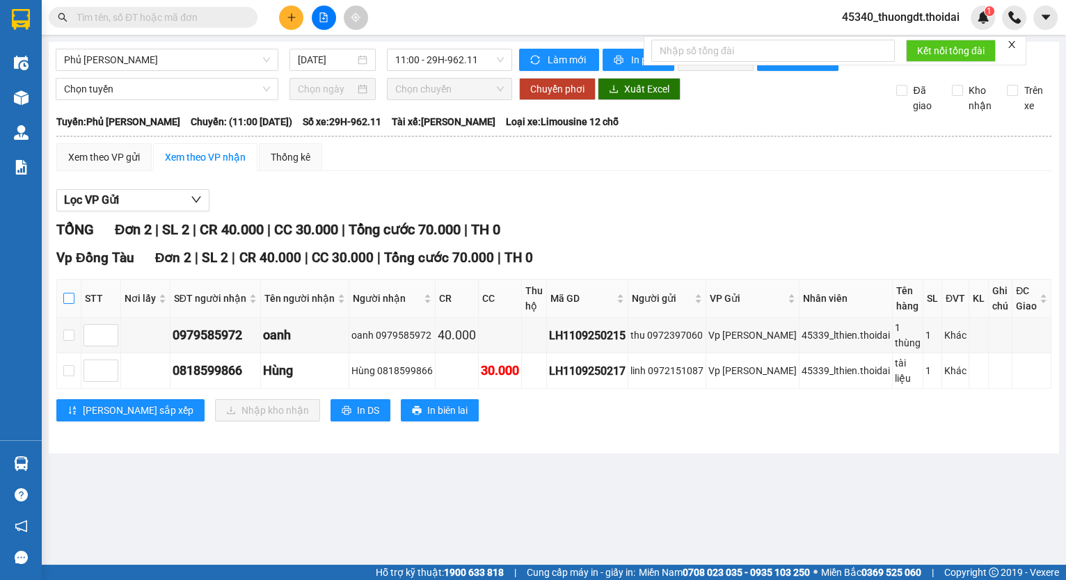
click at [72, 304] on input "checkbox" at bounding box center [68, 298] width 11 height 11
checkbox input "true"
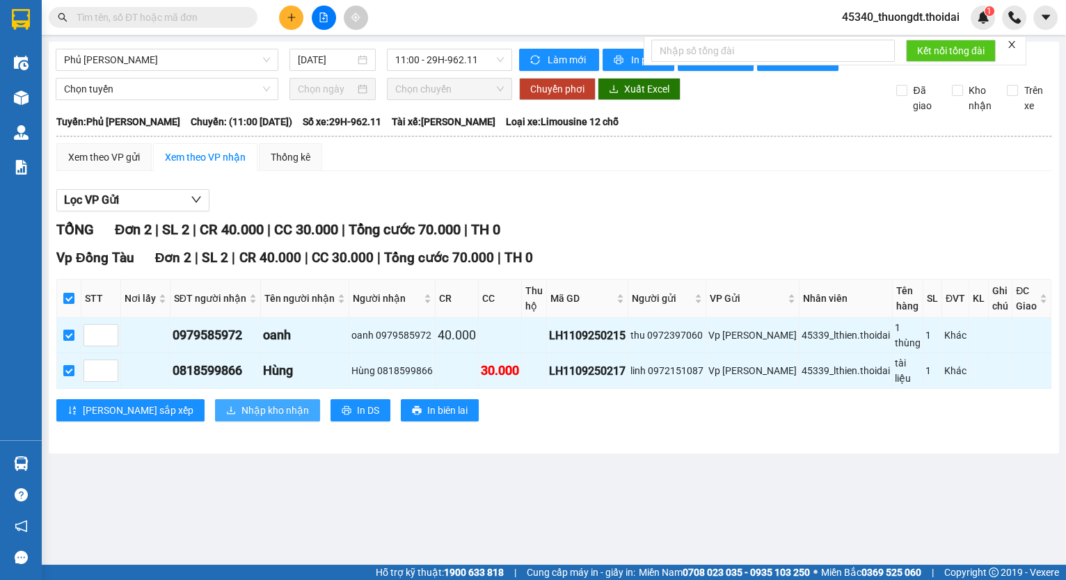
click at [241, 405] on span "Nhập kho nhận" at bounding box center [275, 410] width 68 height 15
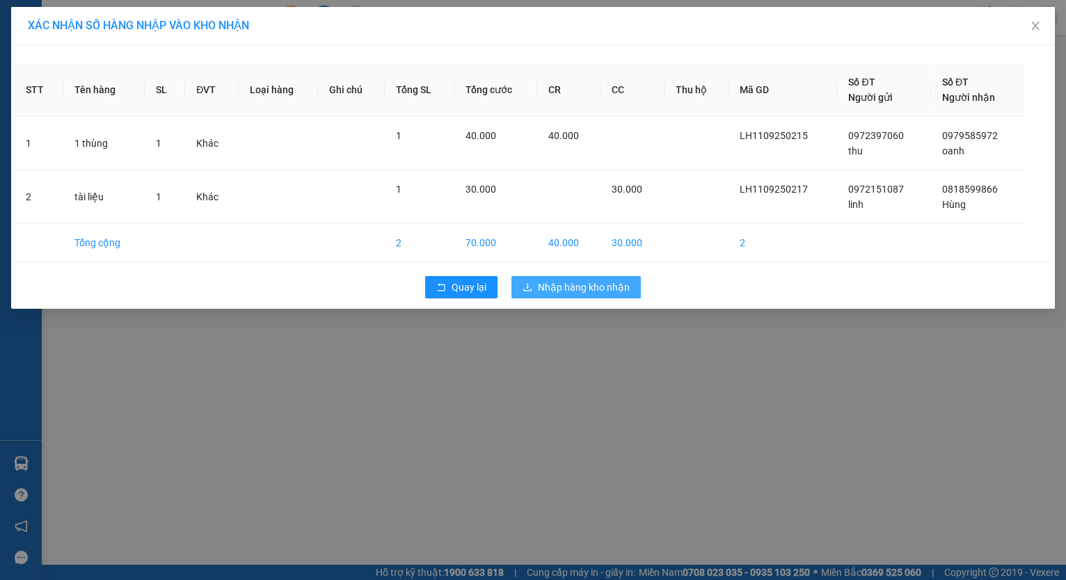
click at [580, 288] on span "Nhập hàng kho nhận" at bounding box center [584, 287] width 92 height 15
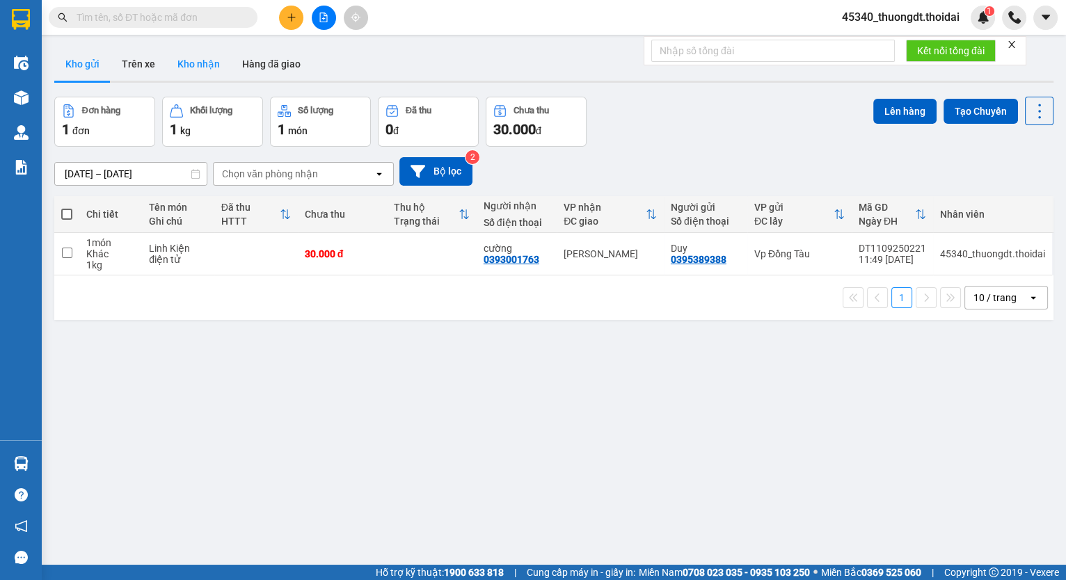
click at [198, 65] on button "Kho nhận" at bounding box center [198, 63] width 65 height 33
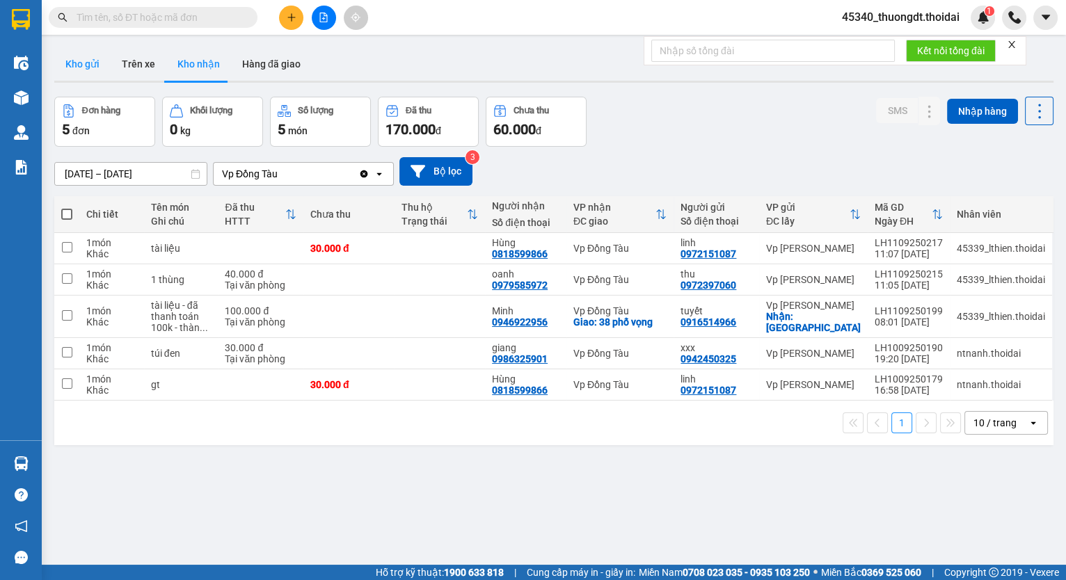
click at [90, 68] on button "Kho gửi" at bounding box center [82, 63] width 56 height 33
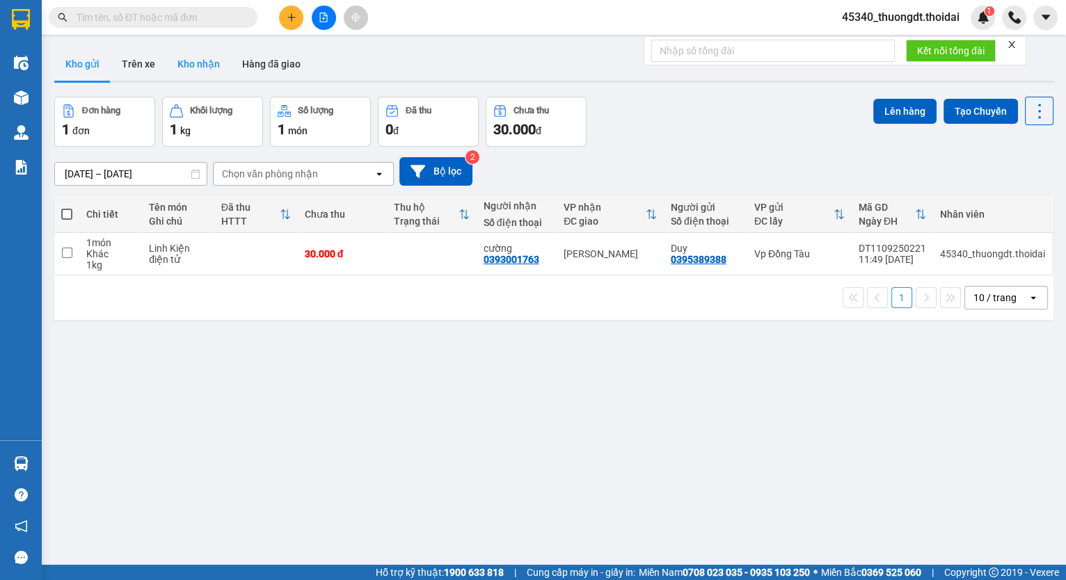
click at [206, 63] on button "Kho nhận" at bounding box center [198, 63] width 65 height 33
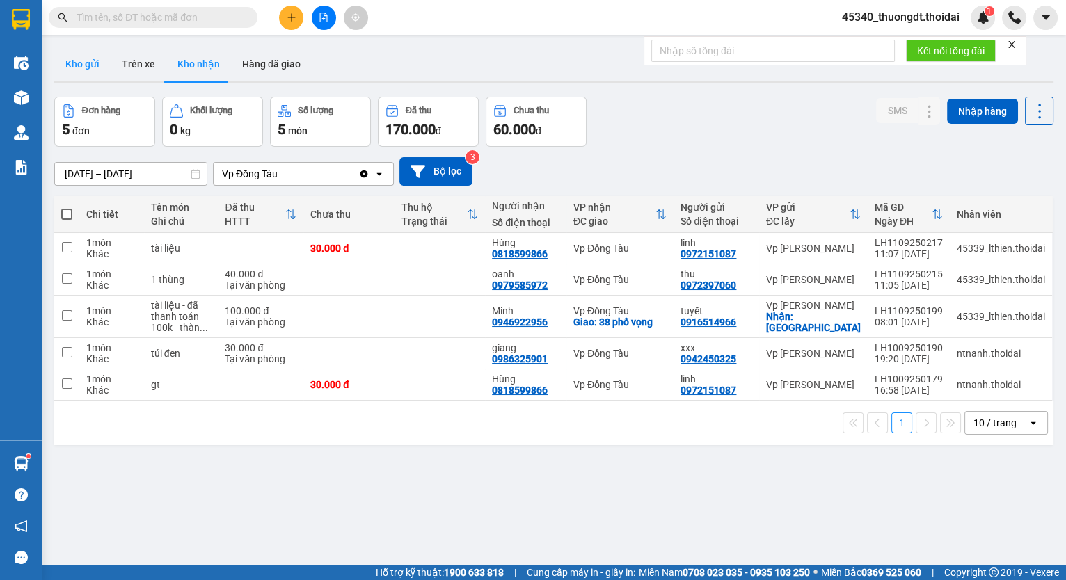
click at [90, 63] on button "Kho gửi" at bounding box center [82, 63] width 56 height 33
